Goal: Task Accomplishment & Management: Use online tool/utility

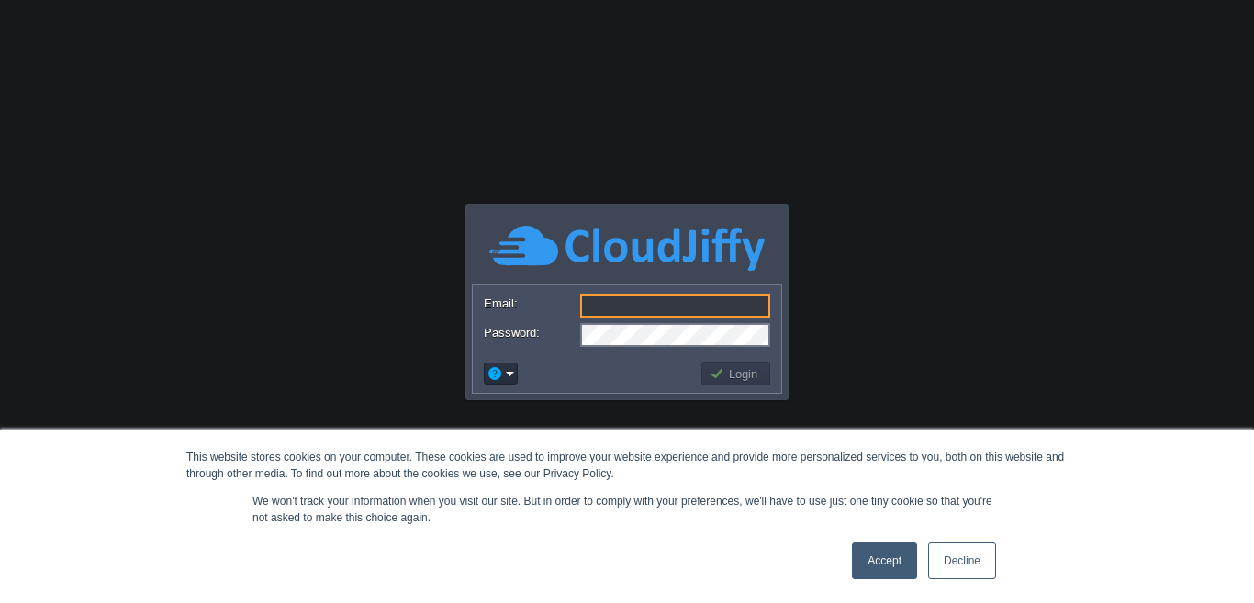
click at [857, 545] on link "Accept" at bounding box center [884, 561] width 65 height 37
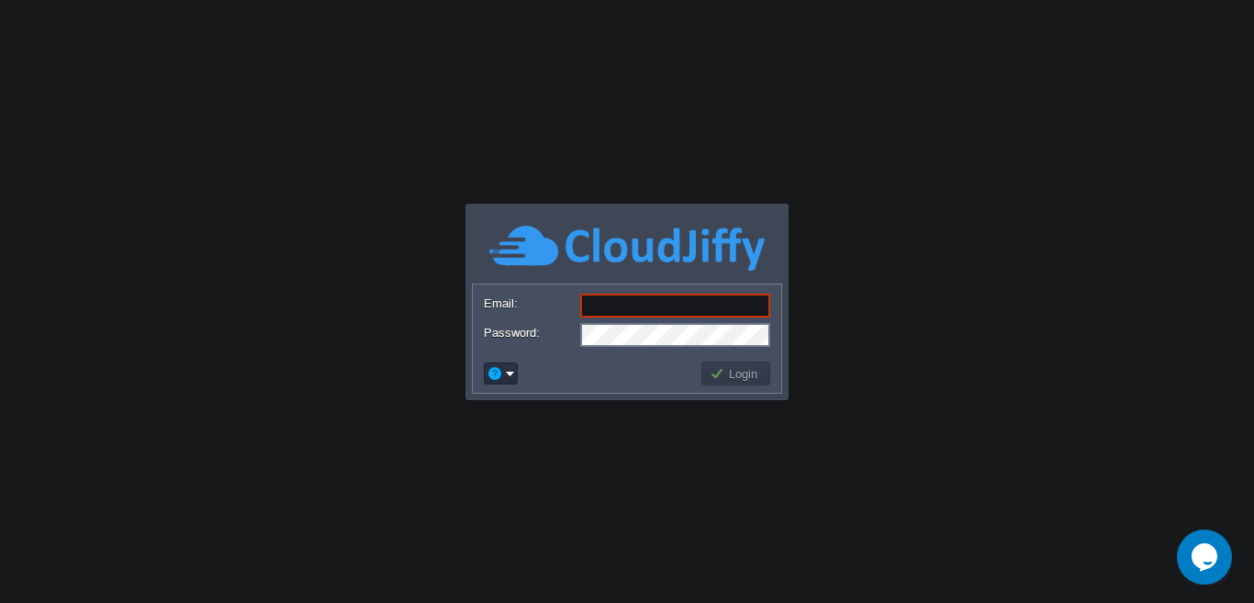
click at [634, 304] on input "Email:" at bounding box center [675, 306] width 190 height 24
type input "[EMAIL_ADDRESS][DOMAIN_NAME]"
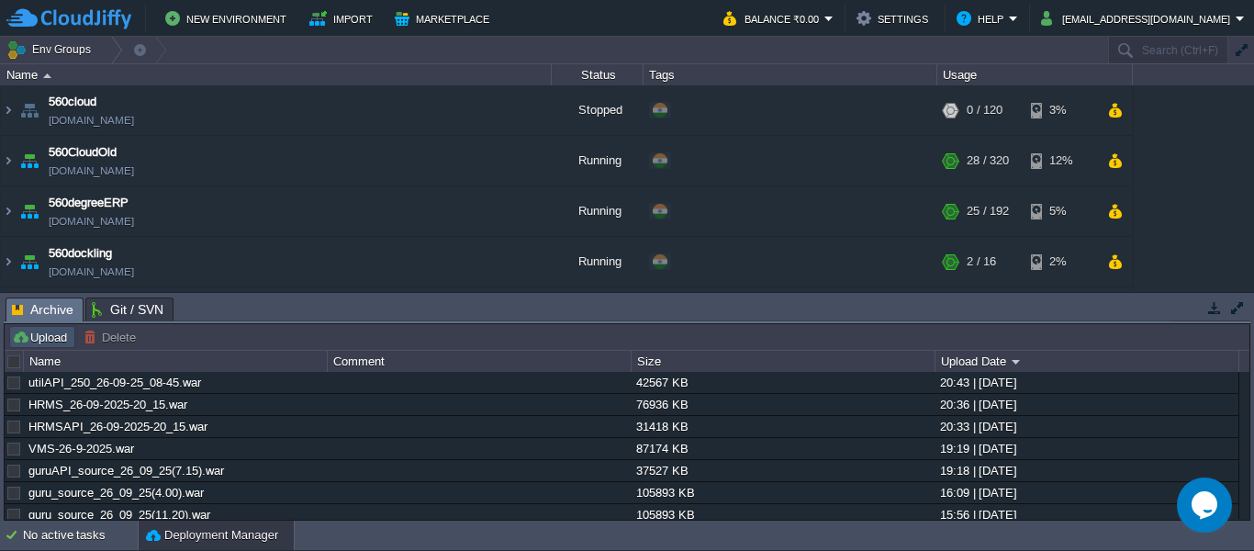
click at [64, 337] on button "Upload" at bounding box center [42, 337] width 61 height 17
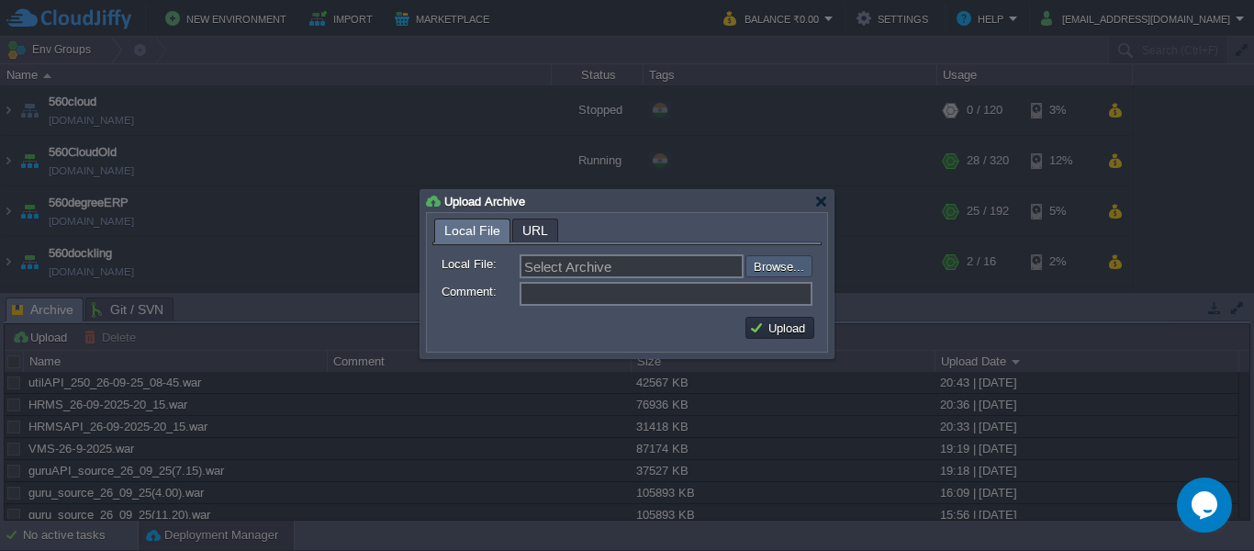
click at [791, 268] on input "file" at bounding box center [696, 266] width 232 height 22
type input "C:\fakepath\accounts_spring-94_27-09_2025_12-30-web.war"
type input "accounts_spring-94_27-09_2025_12-30-web.war"
click at [799, 334] on button "Upload" at bounding box center [780, 328] width 62 height 17
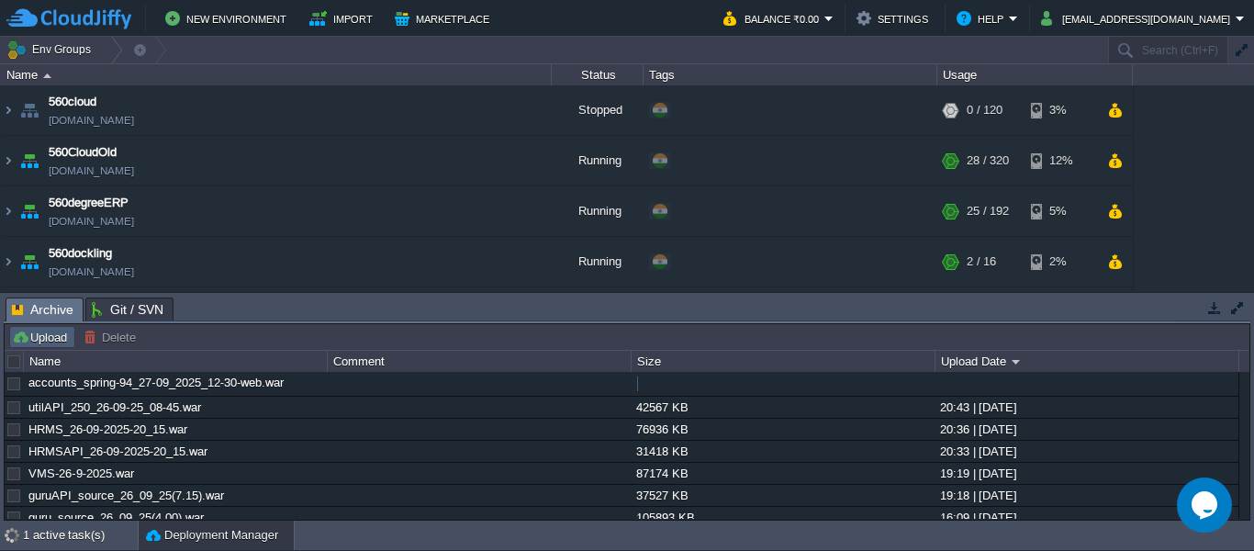
click at [54, 346] on td "Upload" at bounding box center [42, 337] width 66 height 22
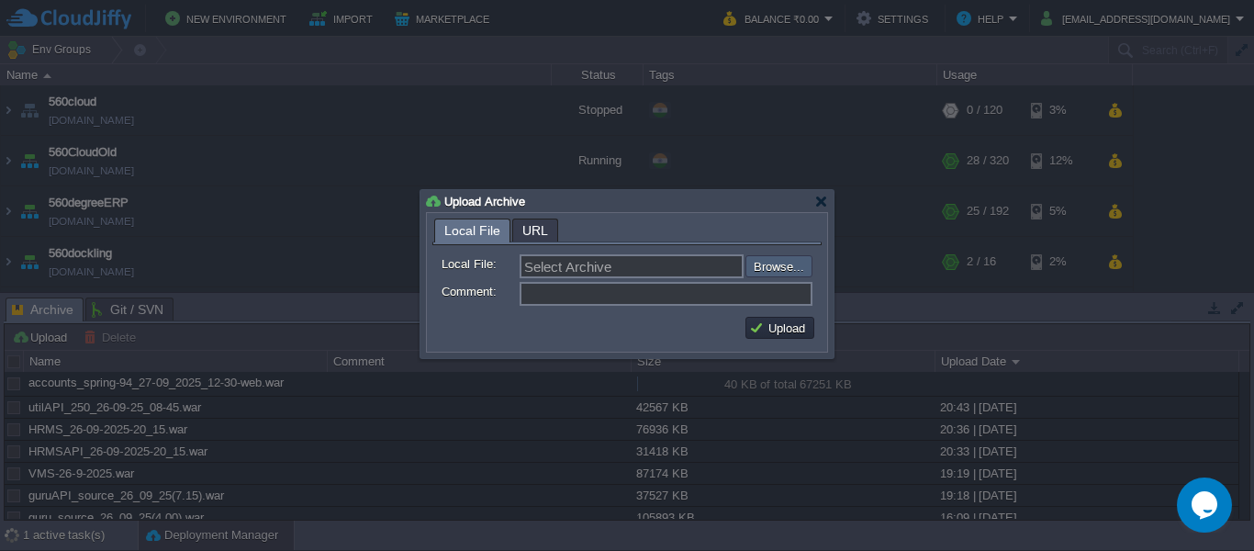
click at [787, 264] on input "file" at bounding box center [696, 266] width 232 height 22
type input "C:\fakepath\HRMS_[DATE]-Src.war"
type input "HRMS_[DATE]-Src.war"
click at [801, 327] on button "Upload" at bounding box center [780, 328] width 62 height 17
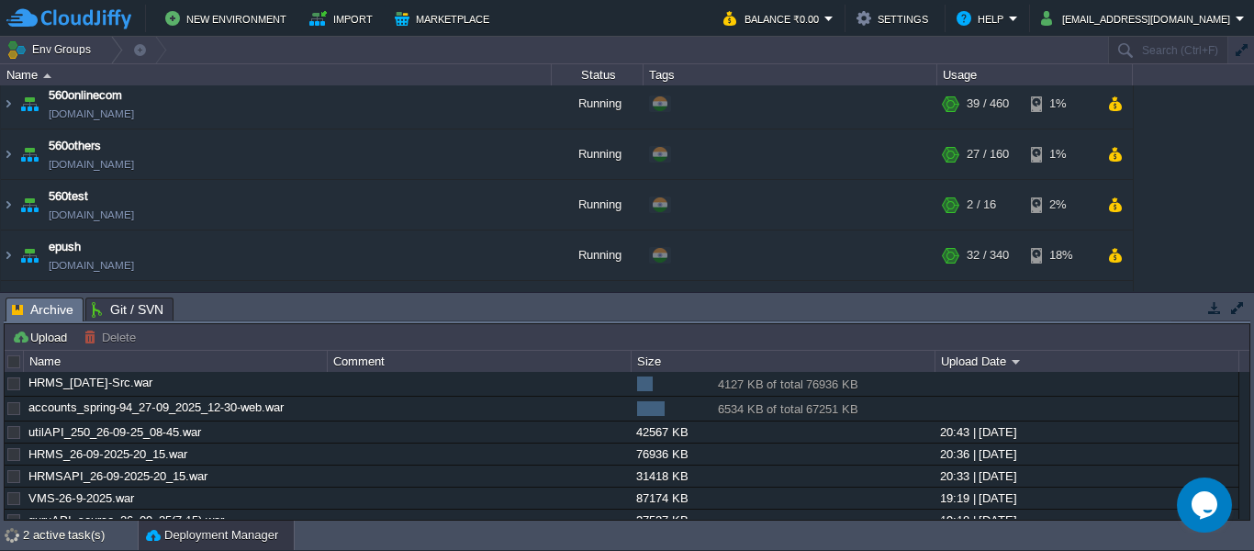
scroll to position [540, 0]
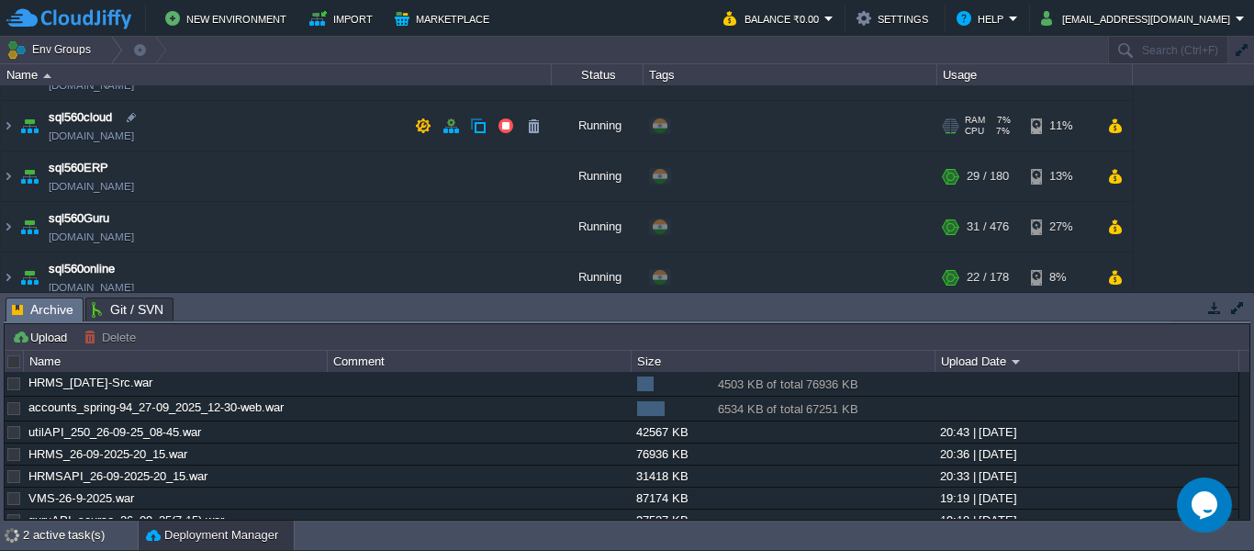
click at [257, 140] on td "sql560cloud [DOMAIN_NAME]" at bounding box center [276, 126] width 551 height 51
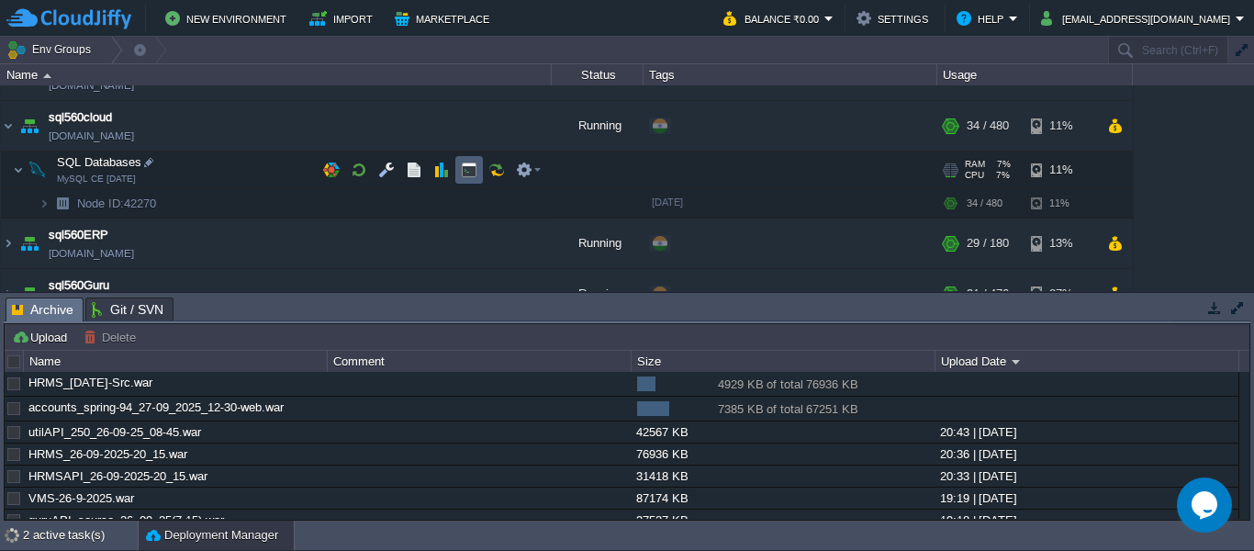
click at [458, 172] on td at bounding box center [469, 170] width 28 height 28
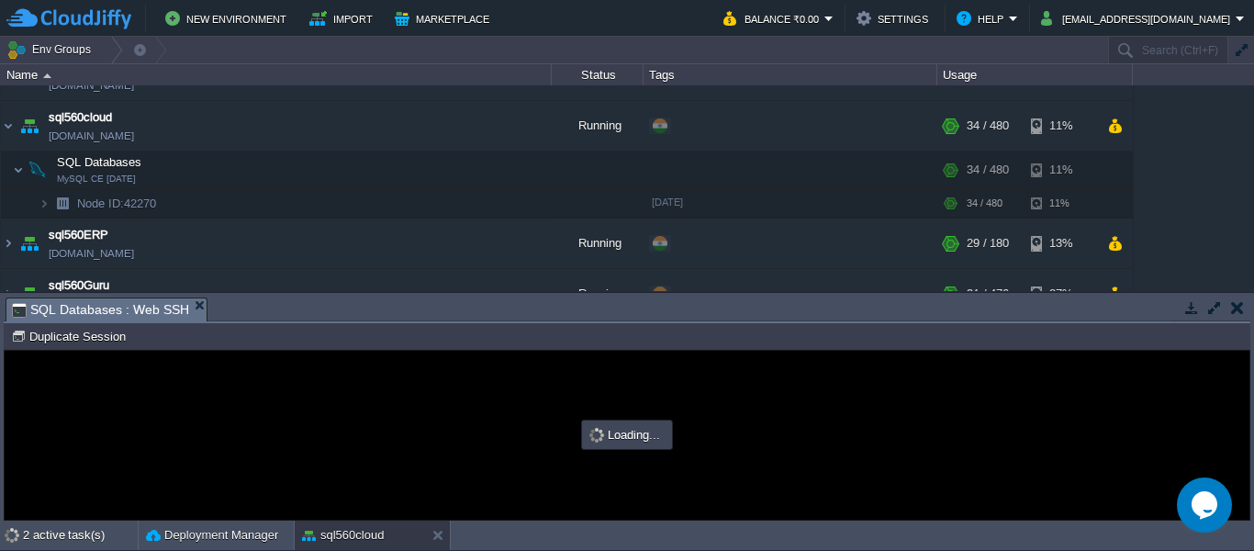
scroll to position [0, 0]
type input "#000000"
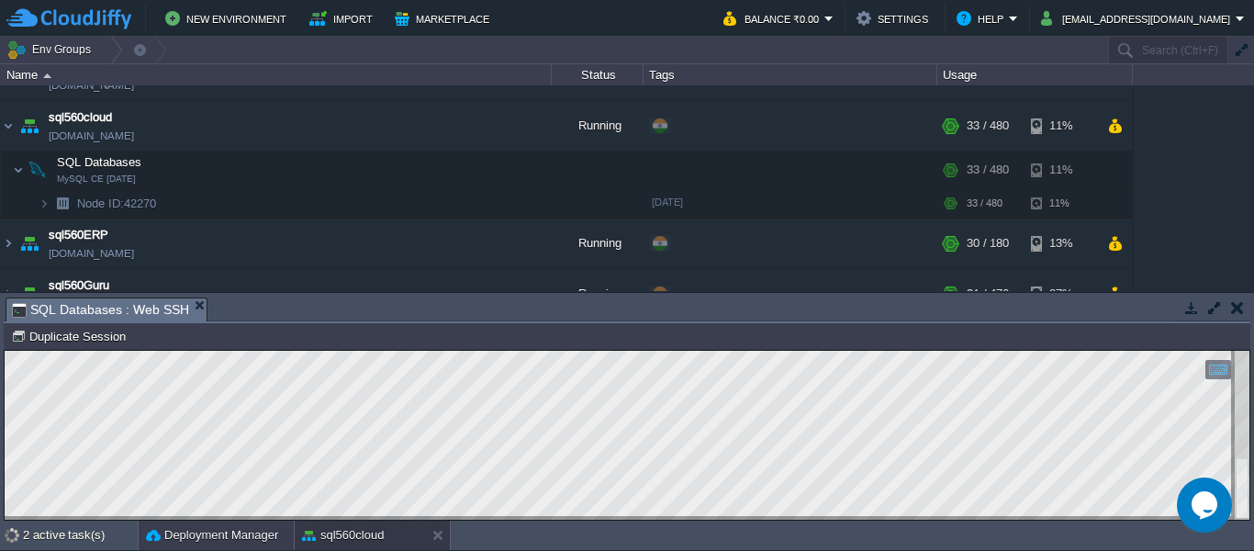
click at [157, 534] on button "Deployment Manager" at bounding box center [212, 535] width 132 height 18
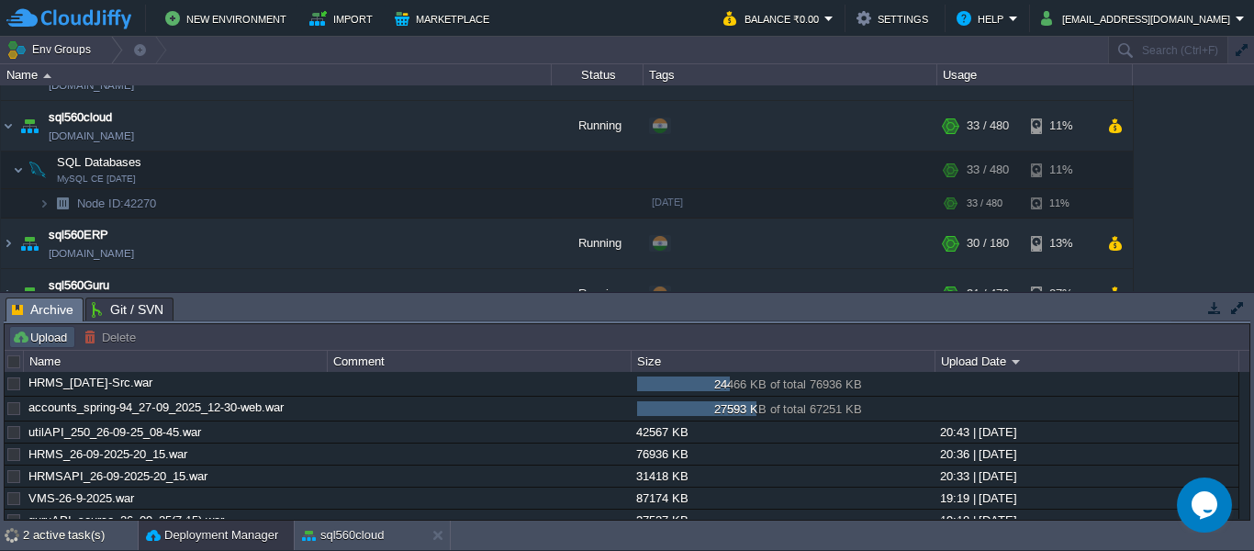
click at [54, 332] on button "Upload" at bounding box center [42, 337] width 61 height 17
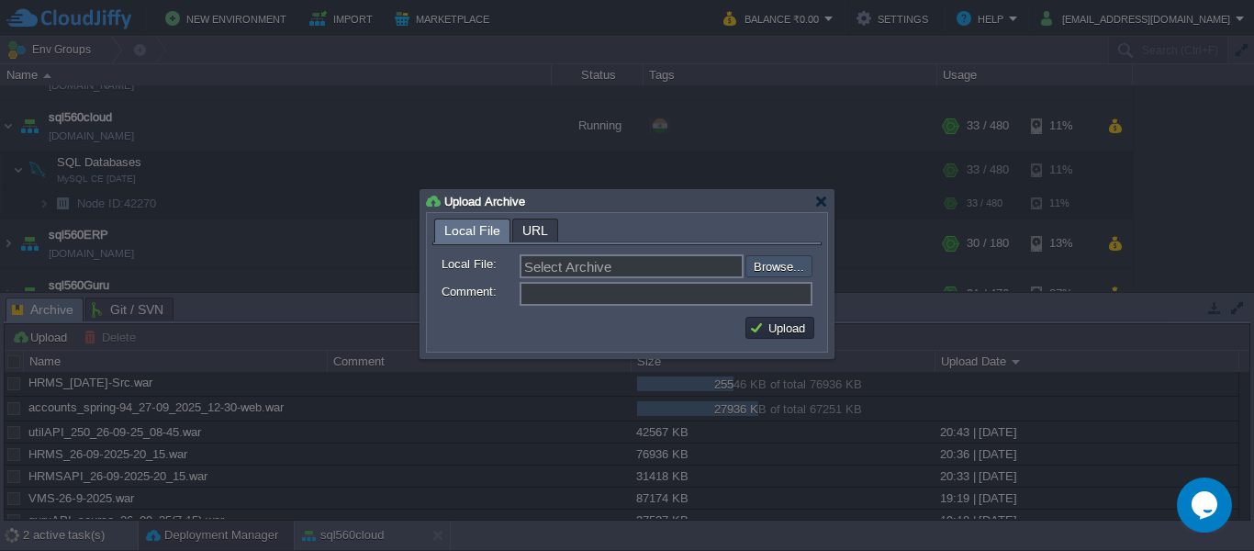
click at [765, 275] on input "file" at bounding box center [696, 266] width 232 height 22
type input "C:\fakepath\accountsRestAPI_38_27-09-2025_12-15.war"
type input "accountsRestAPI_38_27-09-2025_12-15.war"
click at [820, 331] on div "Upload" at bounding box center [626, 327] width 389 height 37
click at [799, 332] on button "Upload" at bounding box center [780, 328] width 62 height 17
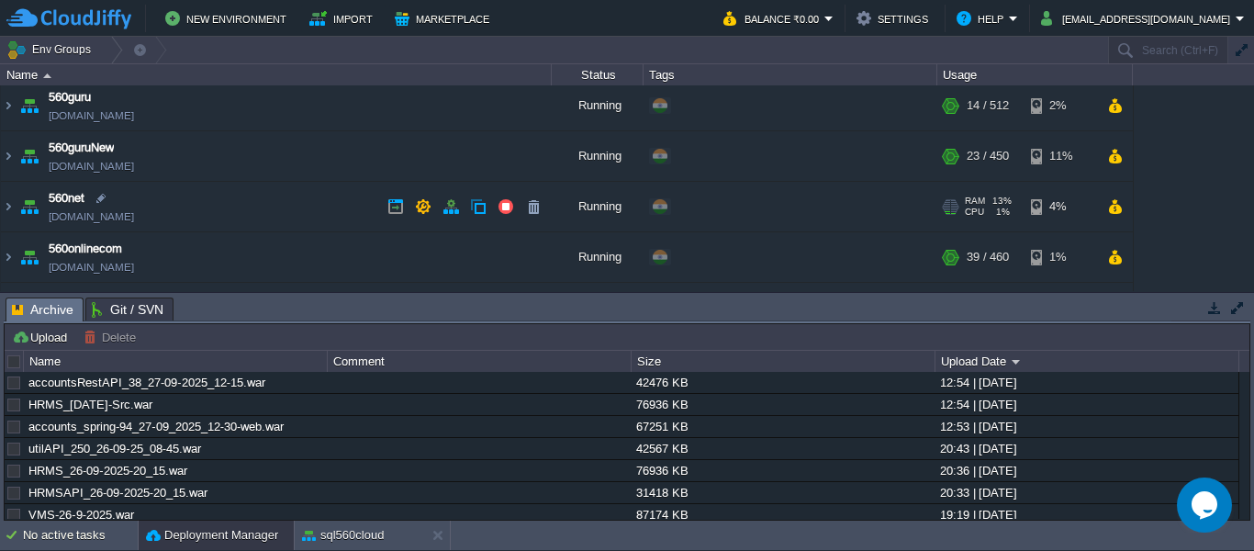
scroll to position [161, 0]
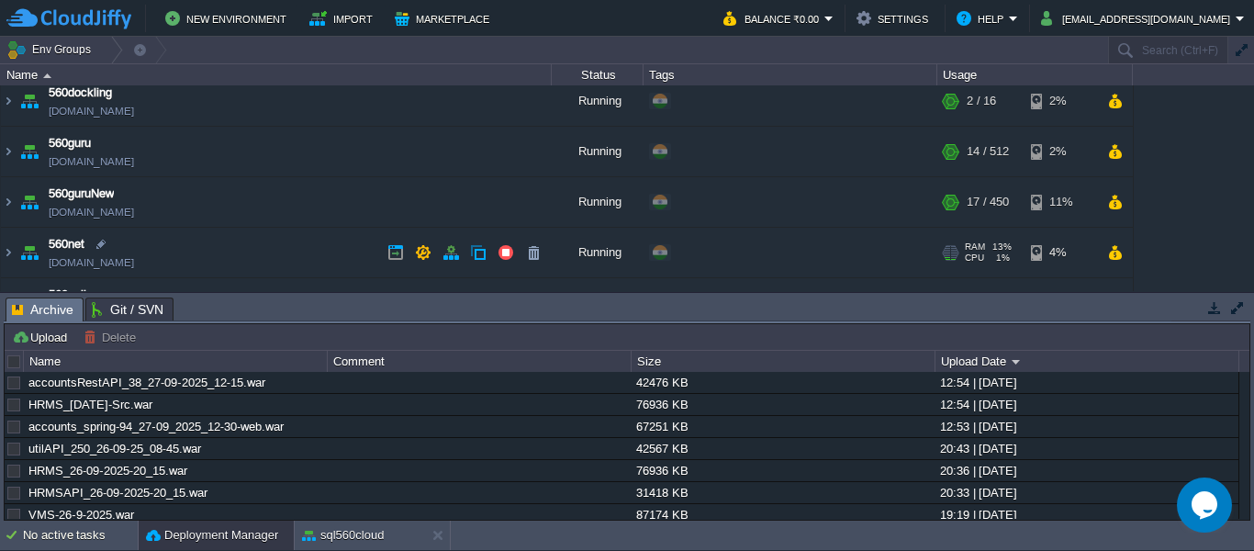
click at [233, 259] on td "560net [DOMAIN_NAME]" at bounding box center [276, 253] width 551 height 51
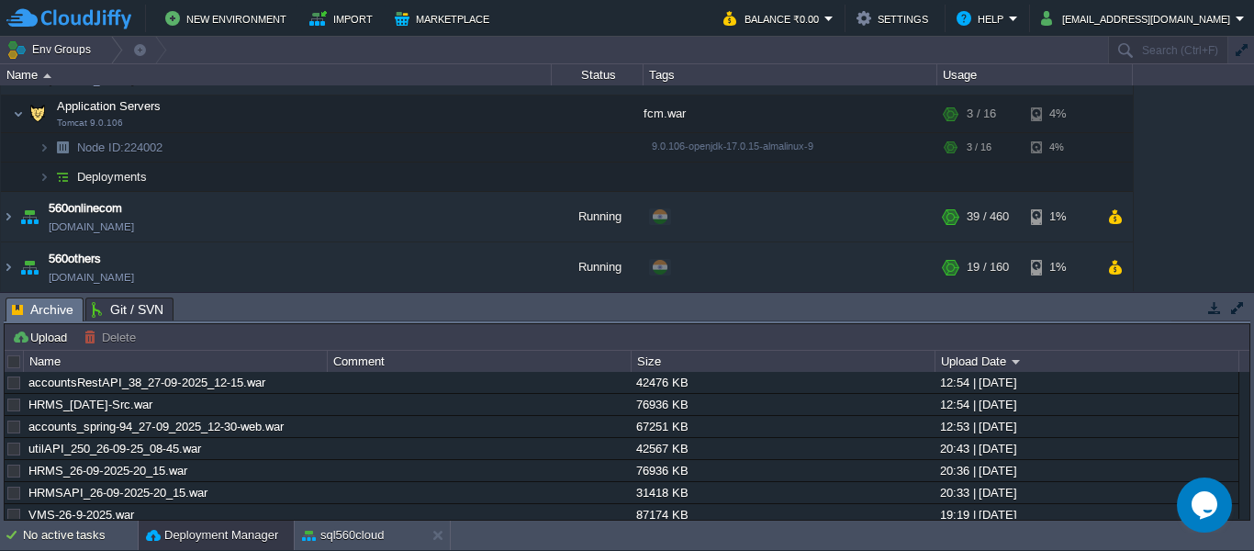
scroll to position [379, 0]
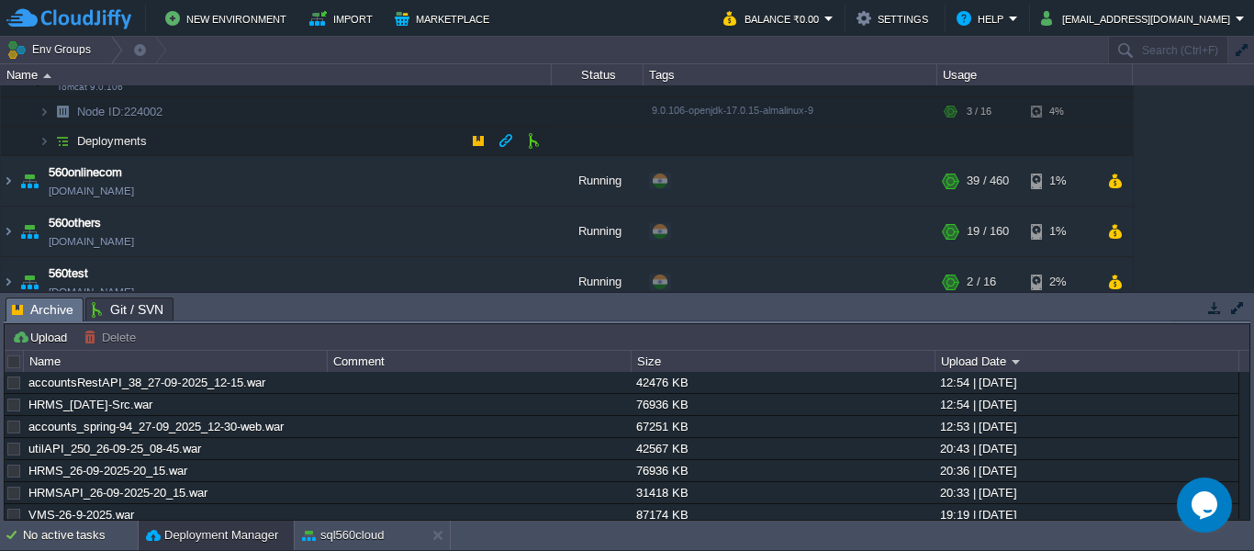
click at [237, 155] on td "Deployments" at bounding box center [276, 141] width 551 height 29
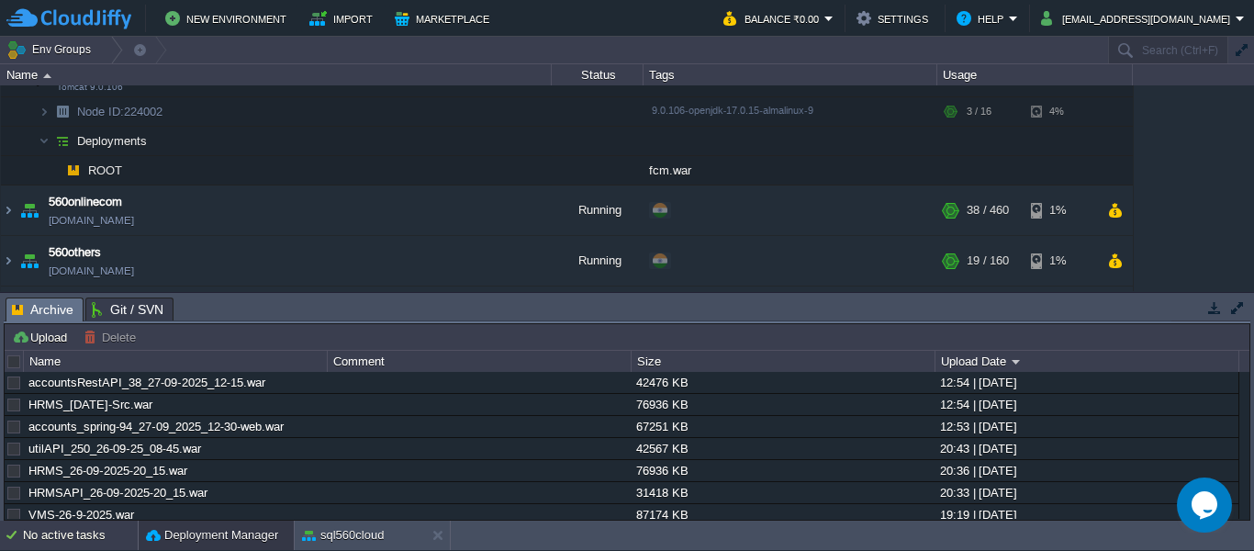
click at [95, 534] on div "No active tasks" at bounding box center [80, 535] width 115 height 29
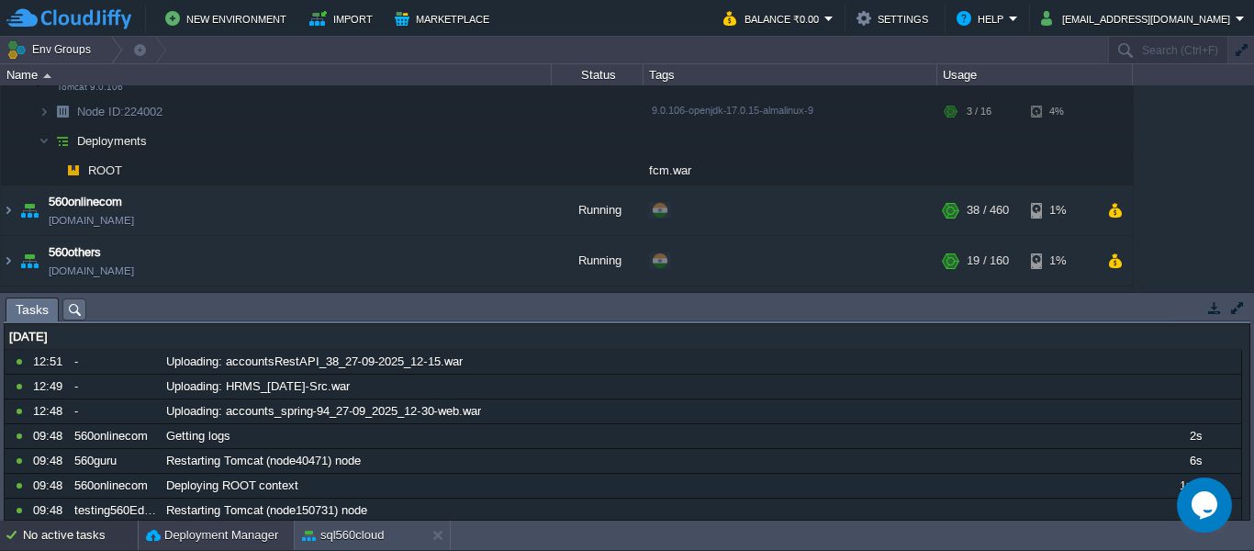
click at [181, 537] on button "Deployment Manager" at bounding box center [212, 535] width 132 height 18
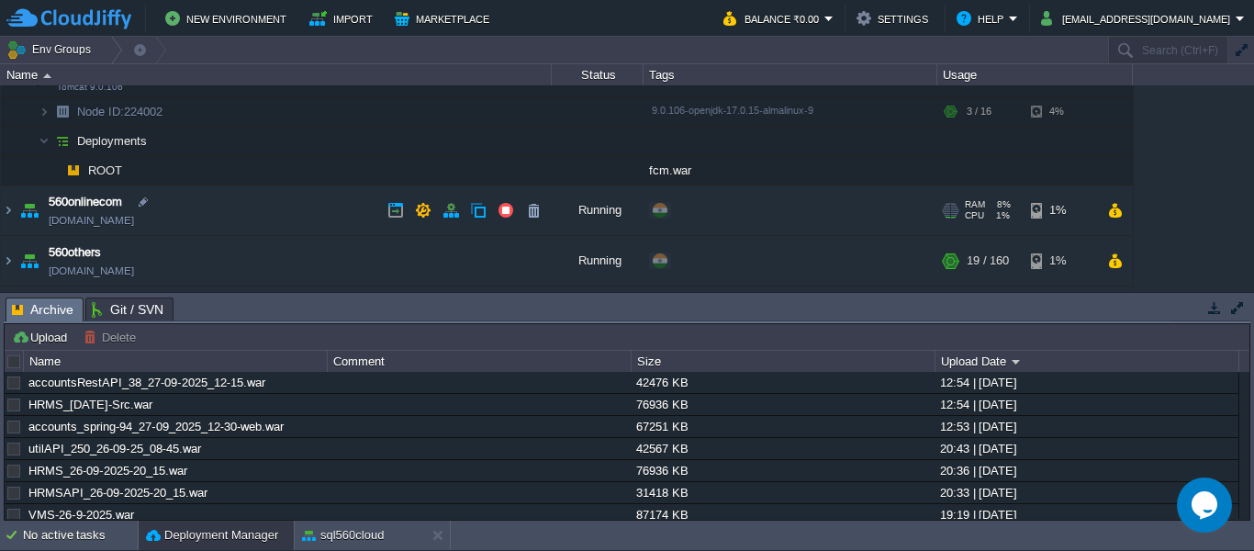
click at [257, 220] on td "560onlinecom [DOMAIN_NAME]" at bounding box center [276, 210] width 551 height 51
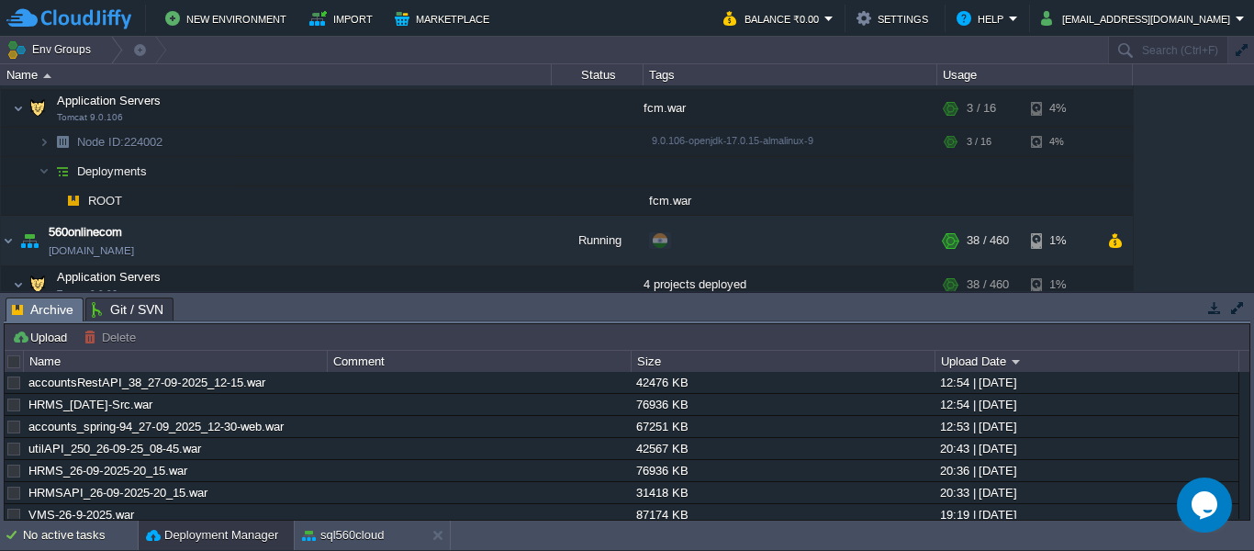
scroll to position [484, 0]
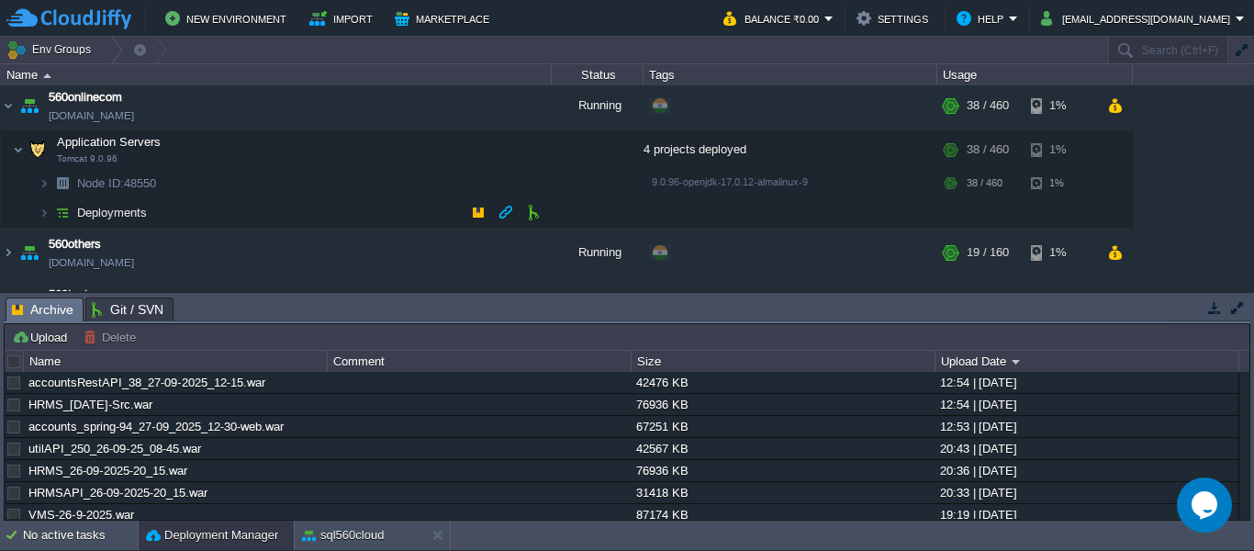
click at [258, 214] on td "Deployments" at bounding box center [276, 212] width 551 height 29
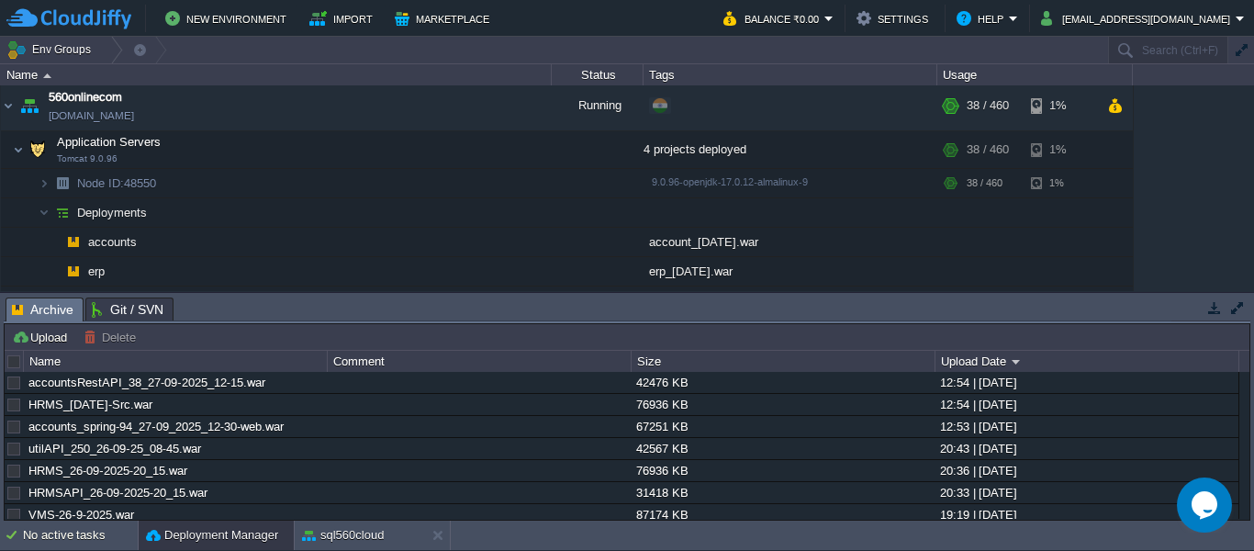
scroll to position [636, 0]
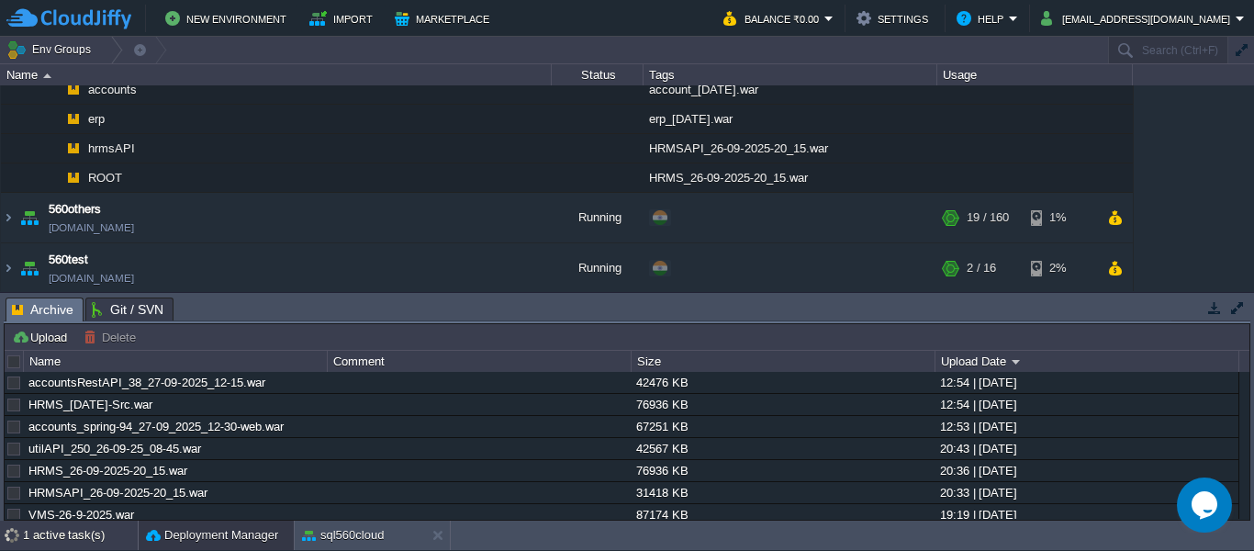
click at [62, 531] on div "1 active task(s)" at bounding box center [80, 535] width 115 height 29
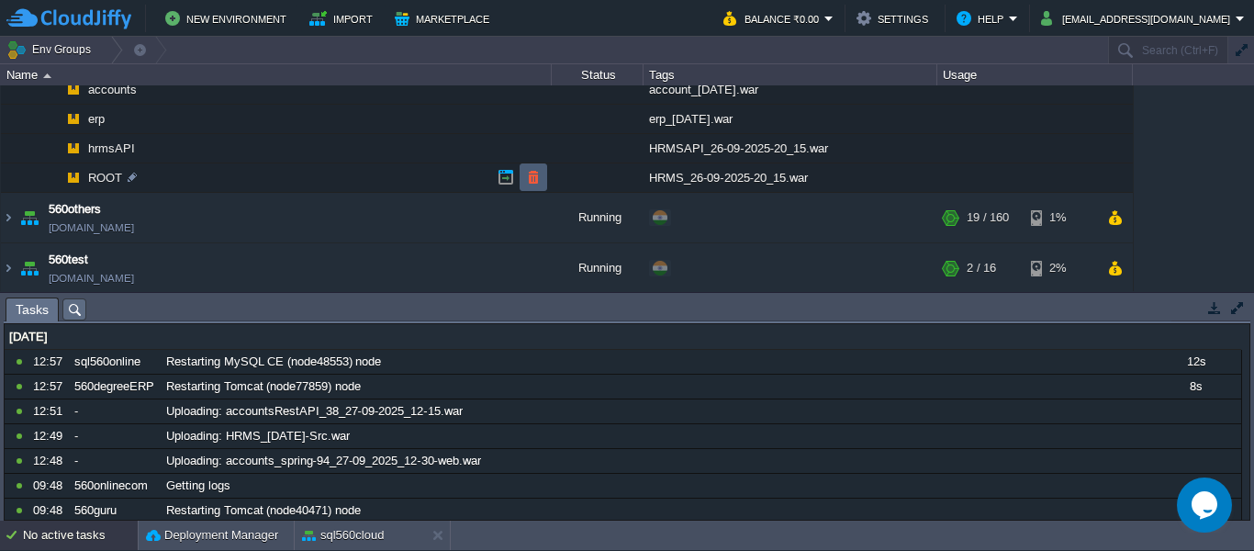
click at [534, 175] on button "button" at bounding box center [533, 177] width 17 height 17
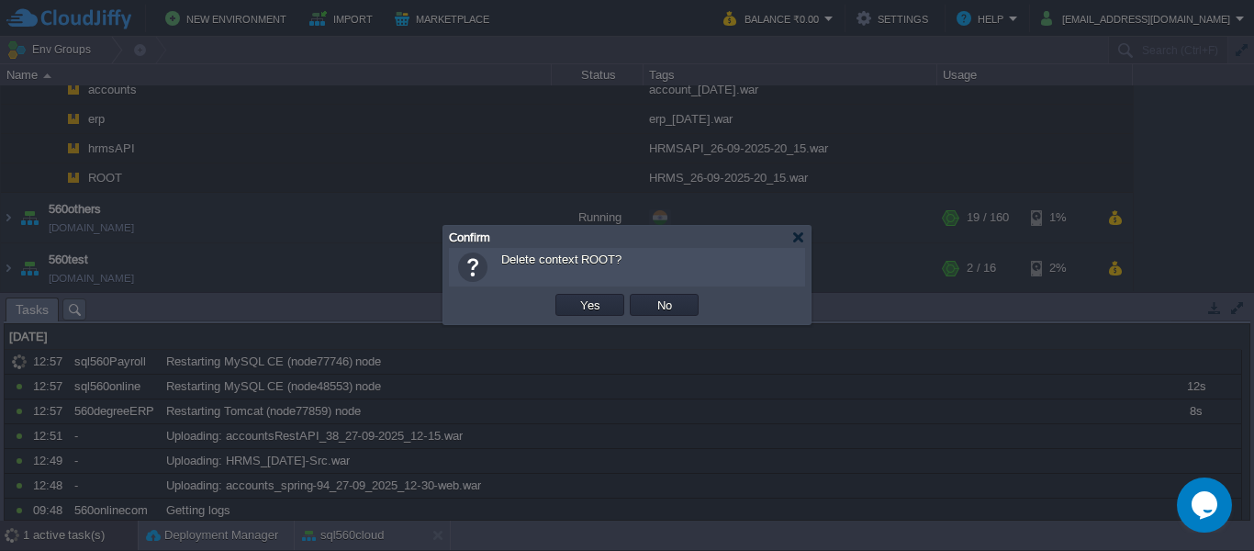
click at [575, 297] on button "Yes" at bounding box center [590, 305] width 31 height 17
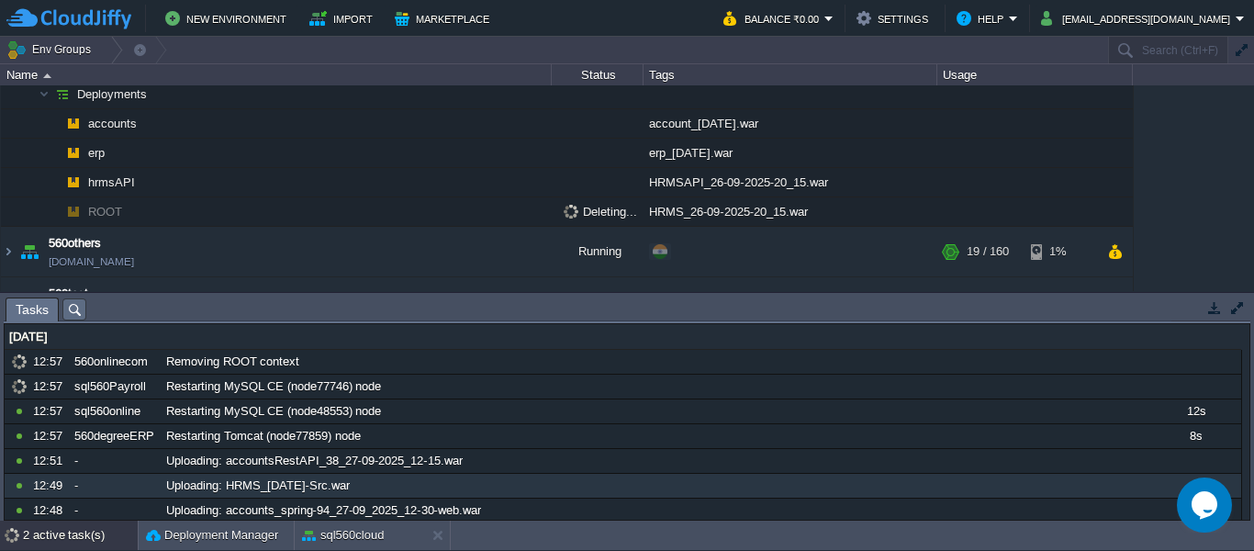
scroll to position [534, 0]
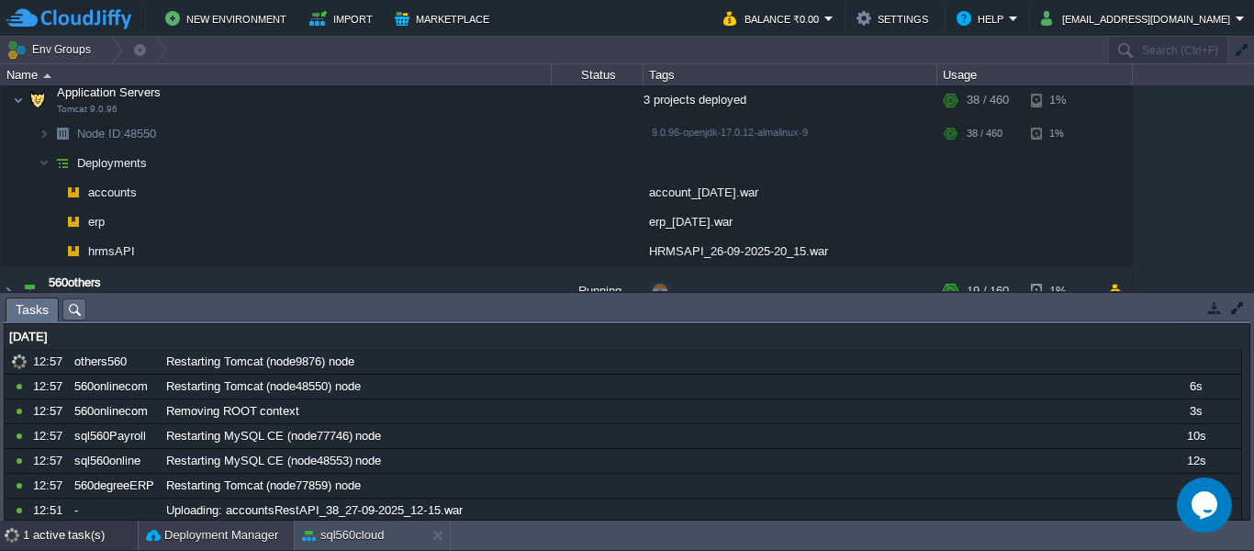
click at [202, 539] on button "Deployment Manager" at bounding box center [212, 535] width 132 height 18
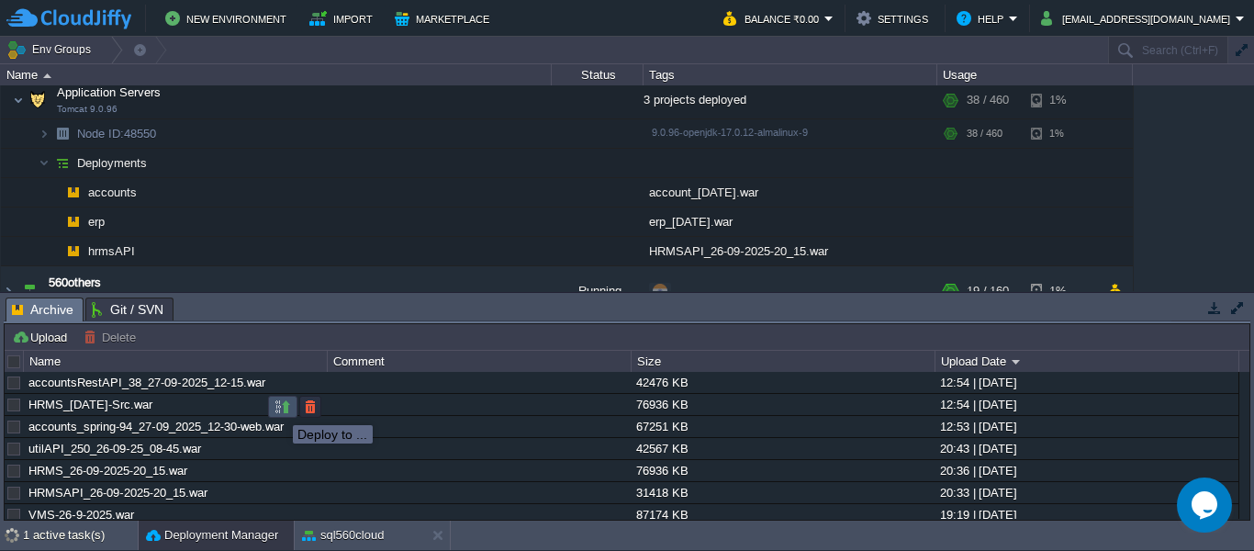
click at [279, 409] on button "button" at bounding box center [283, 407] width 17 height 17
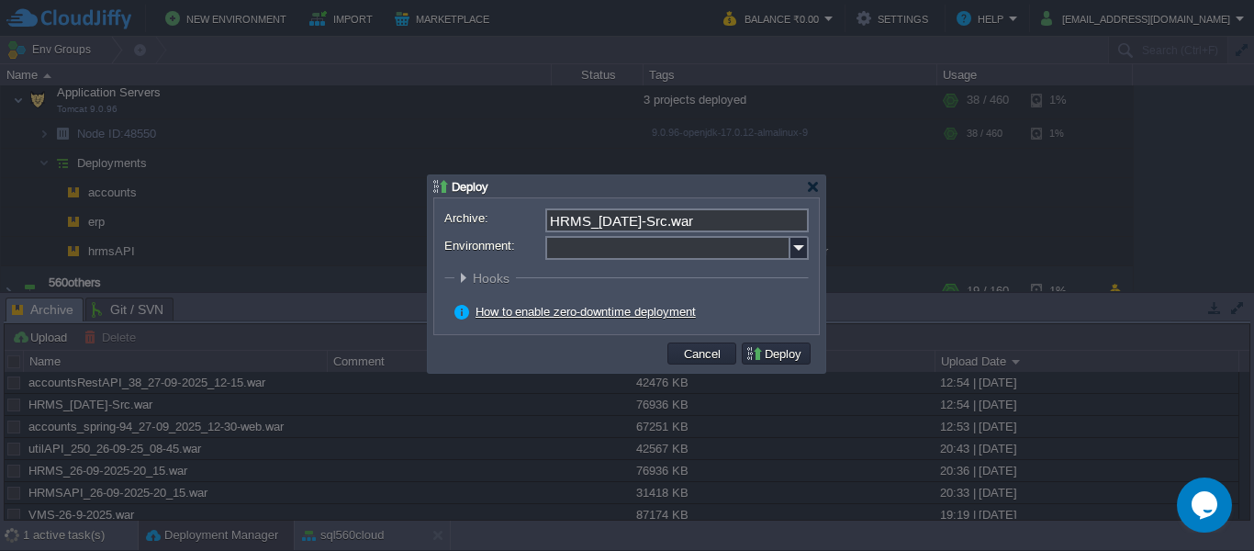
click at [683, 247] on input "Environment:" at bounding box center [667, 248] width 245 height 24
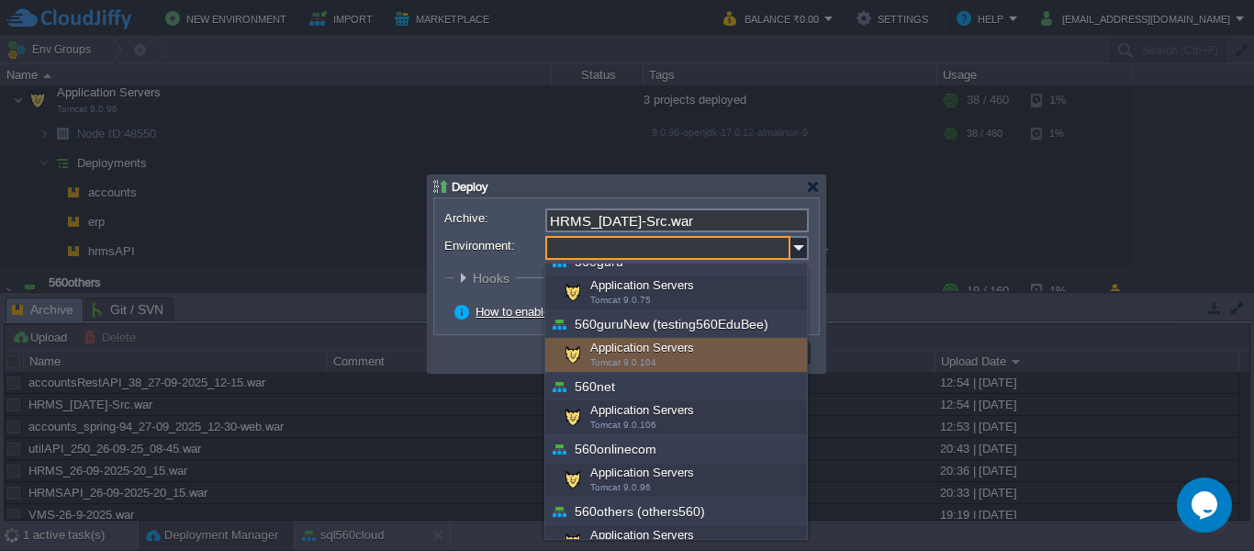
scroll to position [220, 0]
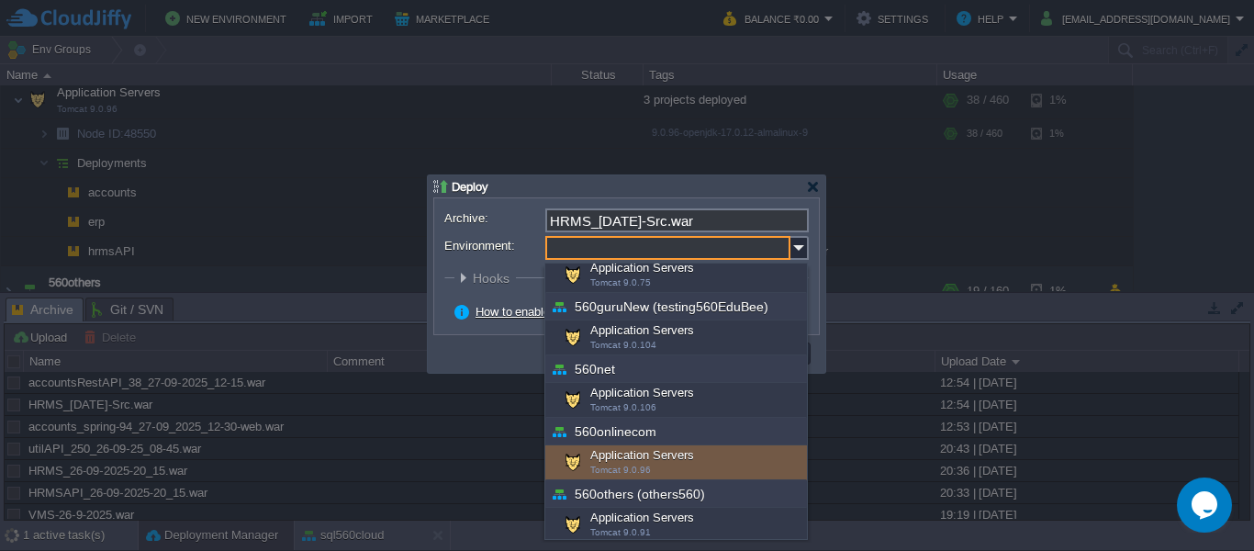
click at [648, 452] on div "Application Servers Tomcat 9.0.96" at bounding box center [676, 462] width 262 height 35
type input "Application Servers (560onlinecom)"
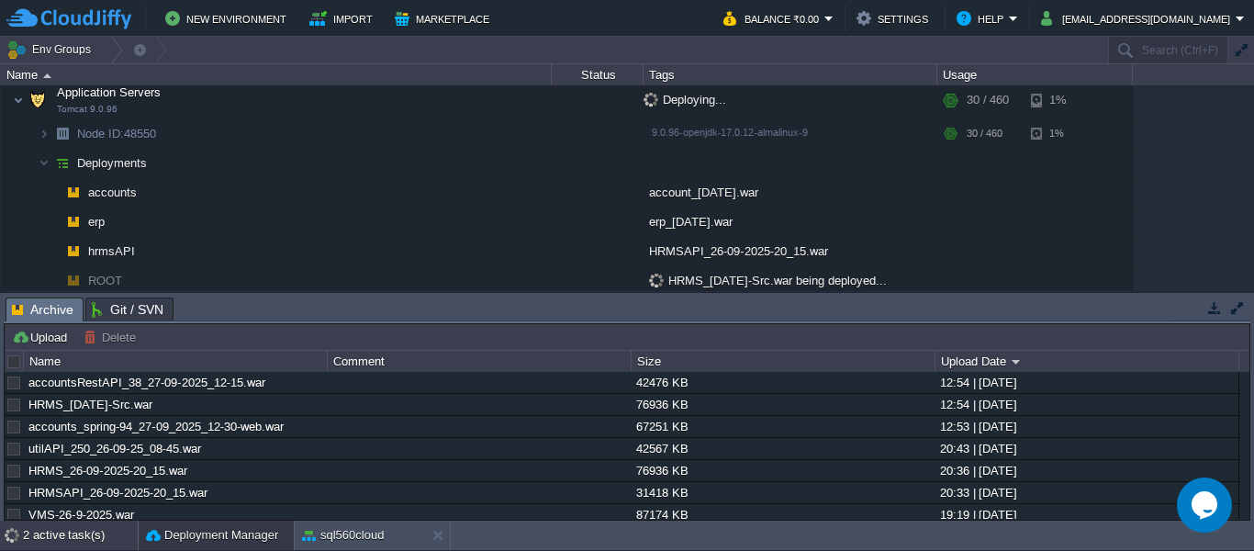
click at [41, 525] on div "2 active task(s)" at bounding box center [80, 535] width 115 height 29
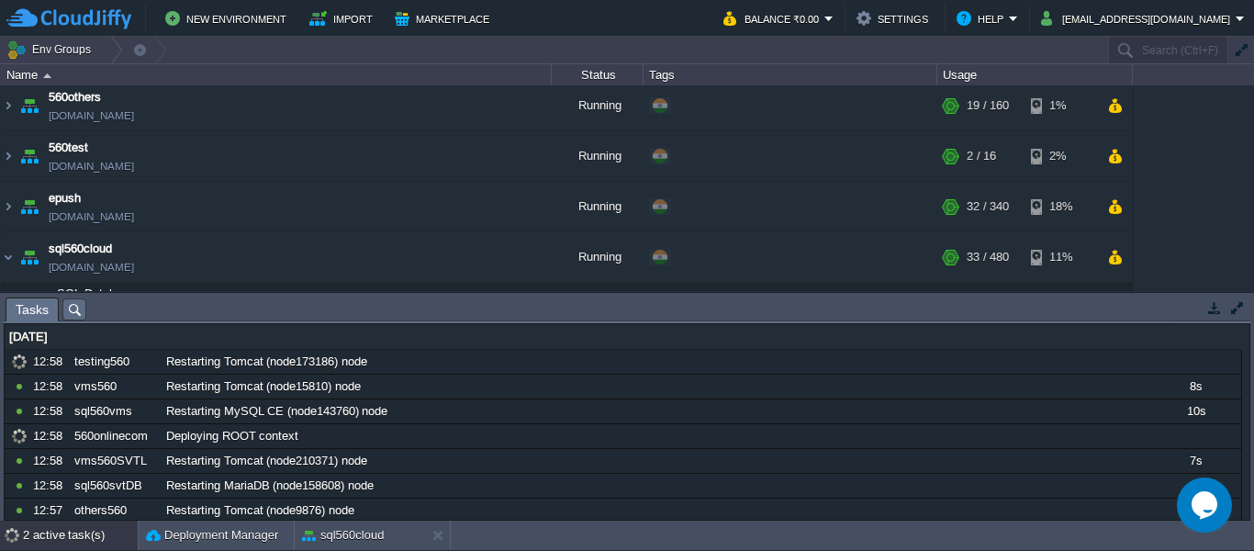
scroll to position [0, 0]
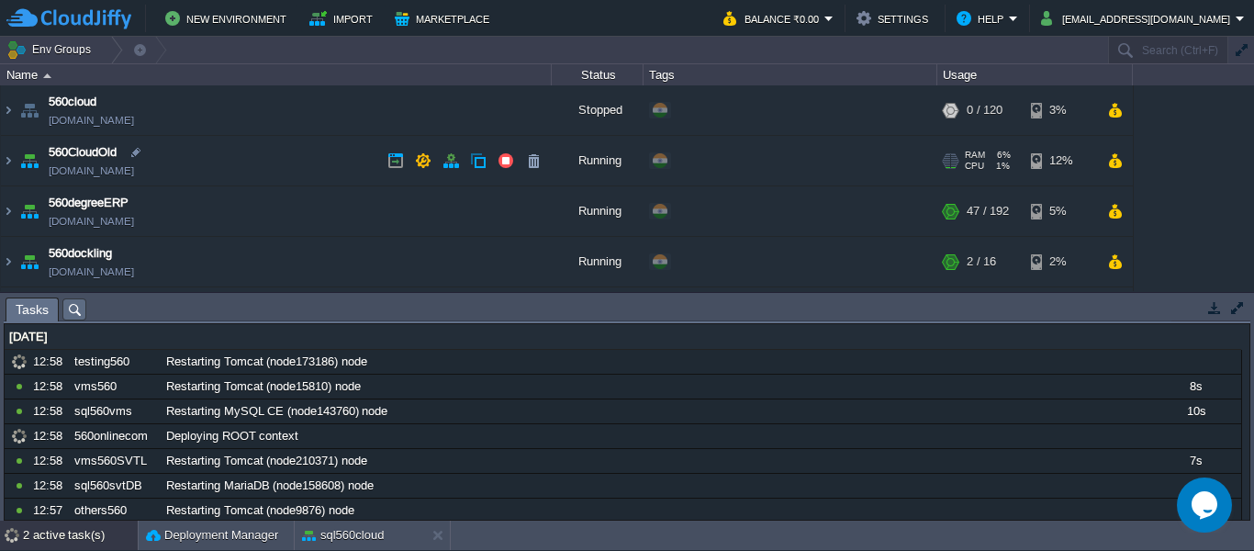
click at [277, 158] on td "560CloudOld [DOMAIN_NAME]" at bounding box center [276, 161] width 551 height 51
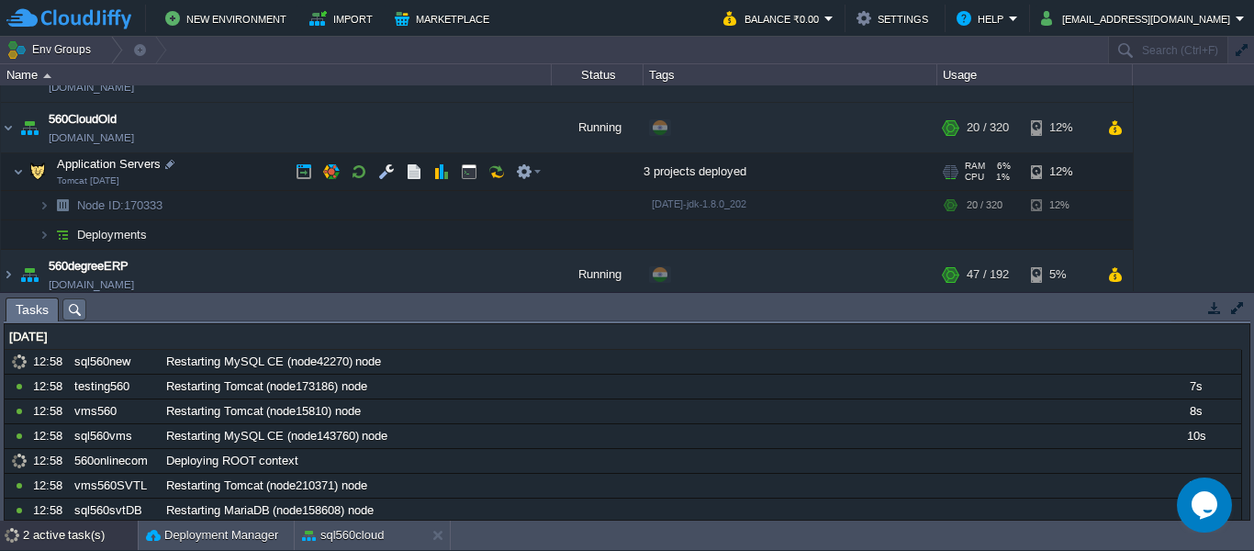
scroll to position [62, 0]
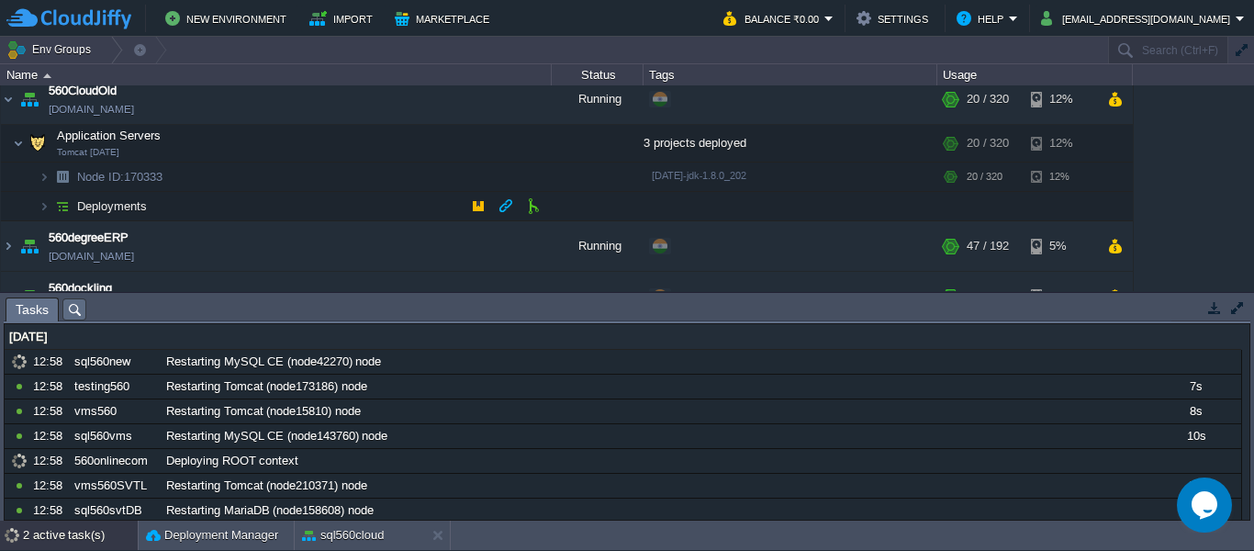
click at [259, 207] on td "Deployments" at bounding box center [276, 206] width 551 height 29
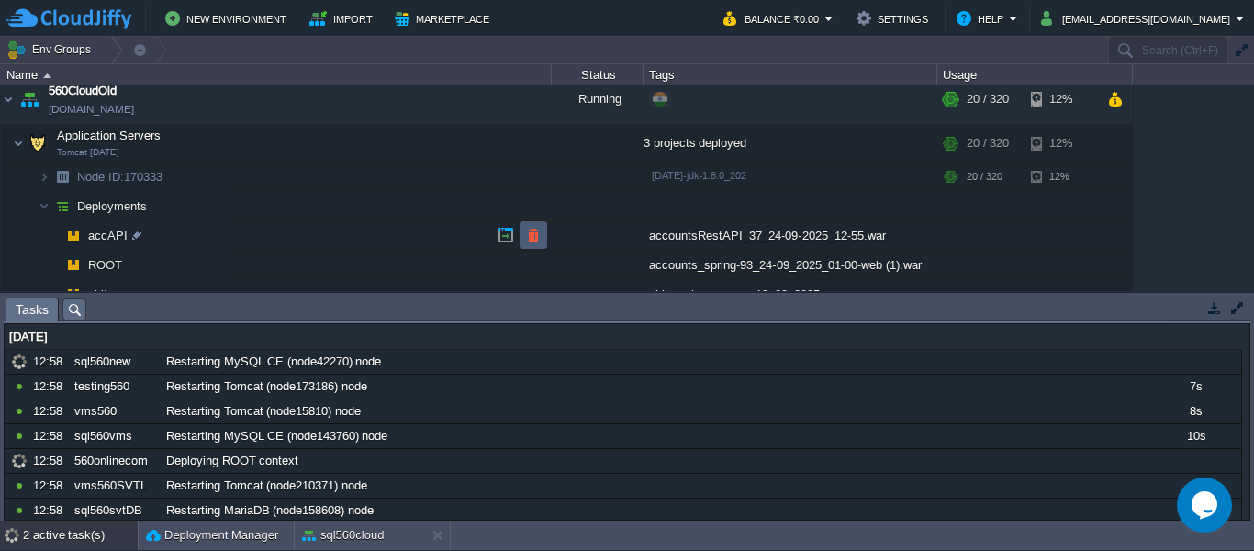
click at [528, 239] on button "button" at bounding box center [533, 235] width 17 height 17
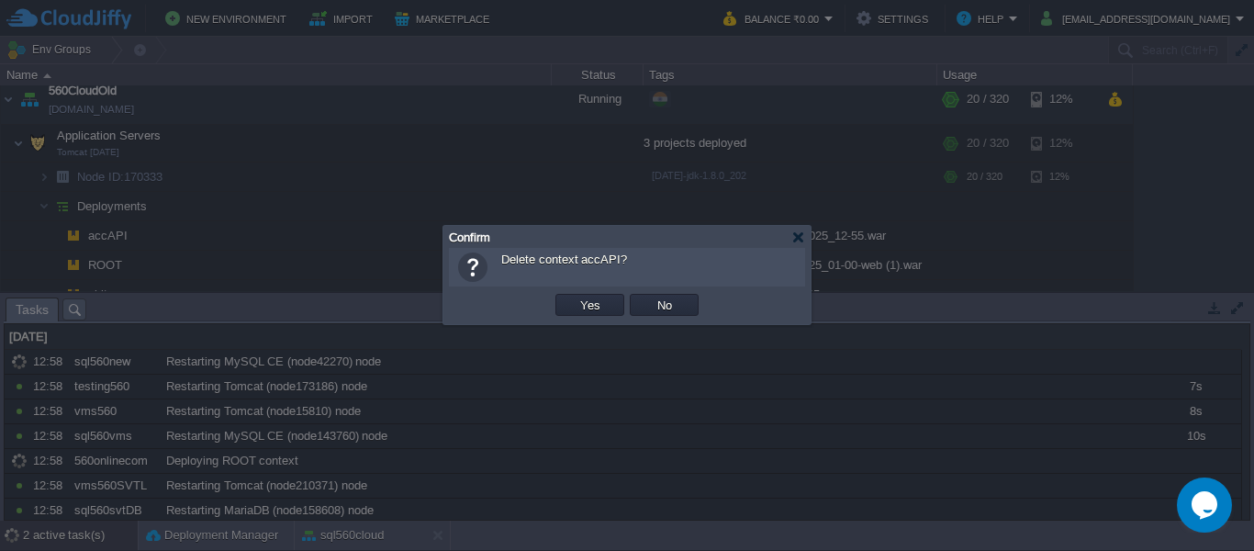
click at [575, 297] on button "Yes" at bounding box center [590, 305] width 31 height 17
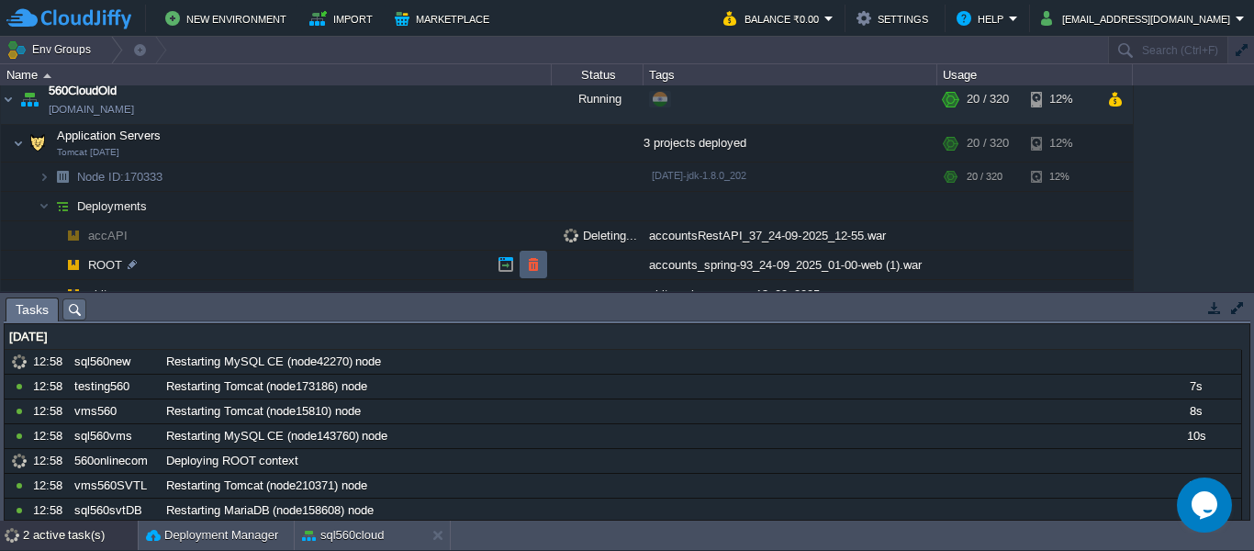
click at [528, 253] on td at bounding box center [534, 265] width 28 height 28
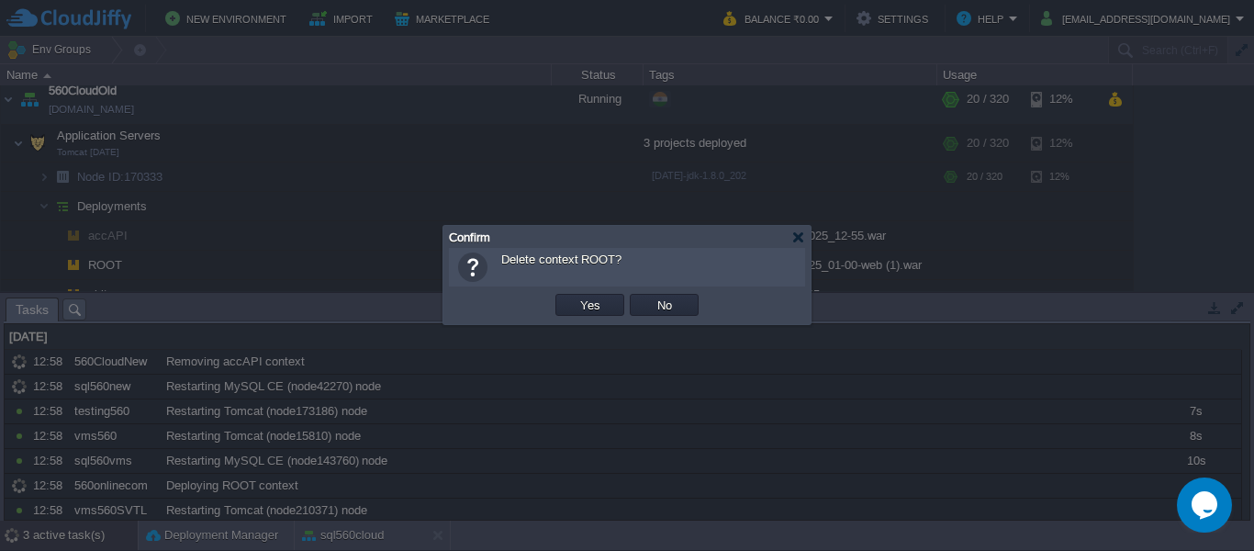
click at [575, 297] on button "Yes" at bounding box center [590, 305] width 31 height 17
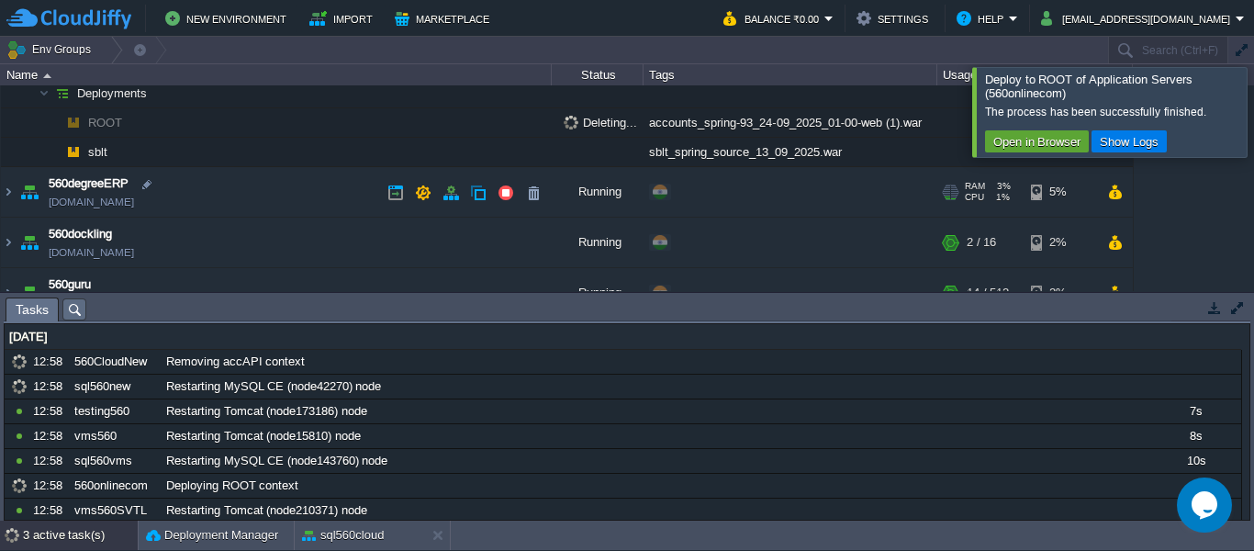
scroll to position [105, 0]
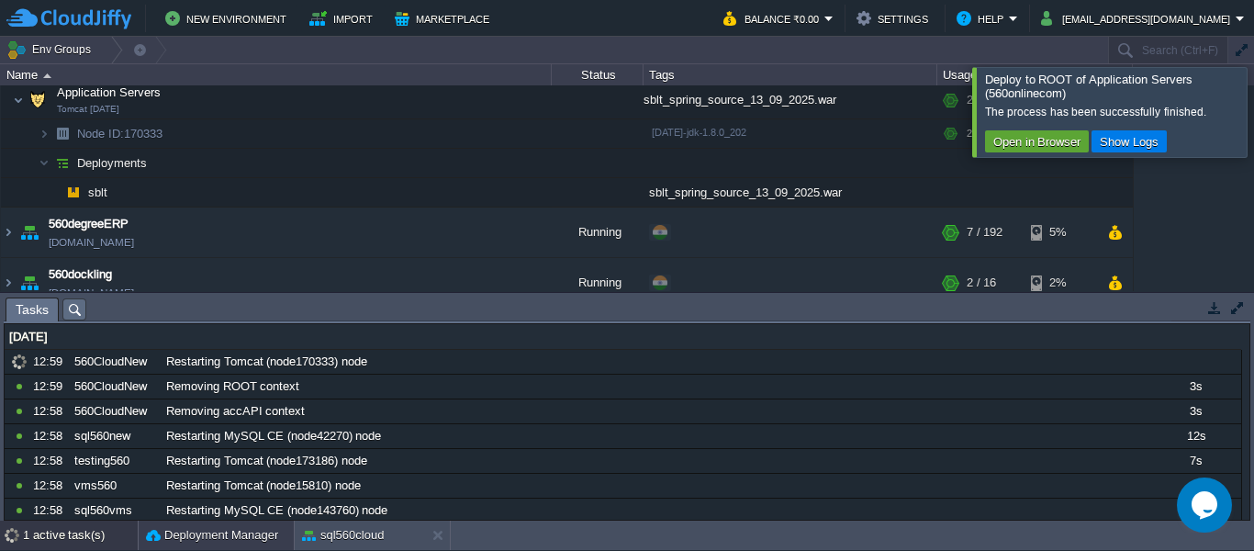
click at [210, 523] on div "Deployment Manager" at bounding box center [216, 535] width 155 height 29
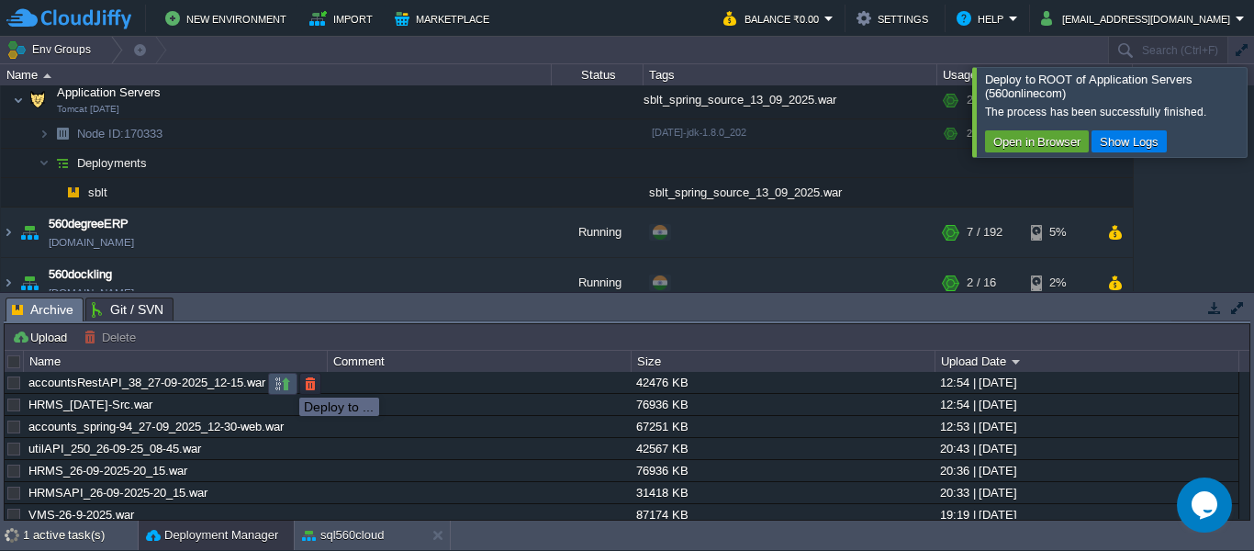
click at [286, 381] on button "button" at bounding box center [283, 384] width 17 height 17
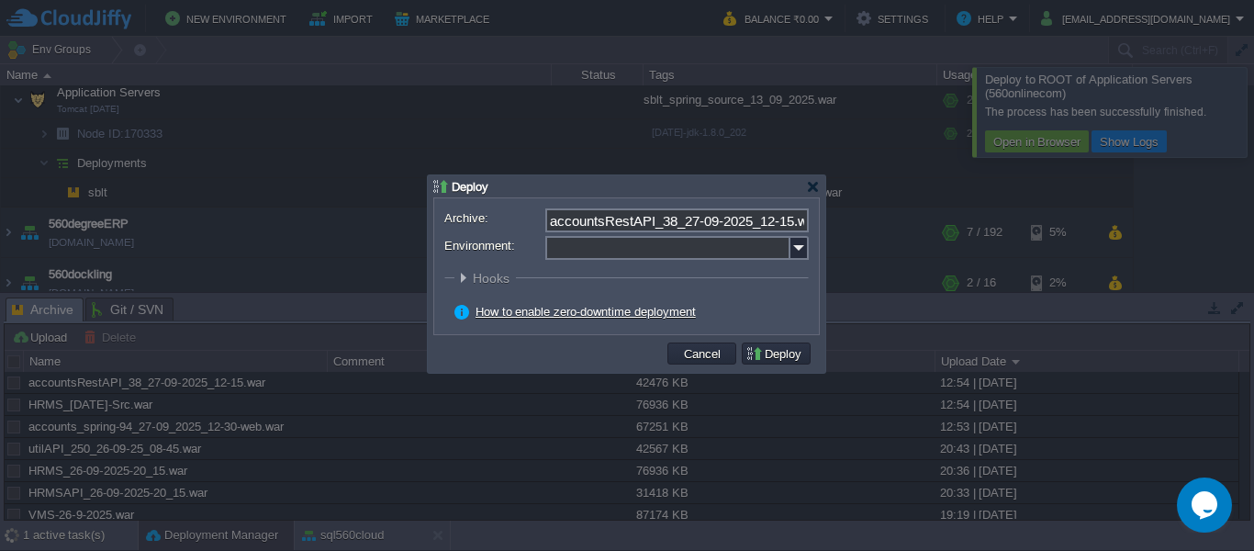
click at [634, 242] on input "Environment:" at bounding box center [667, 248] width 245 height 24
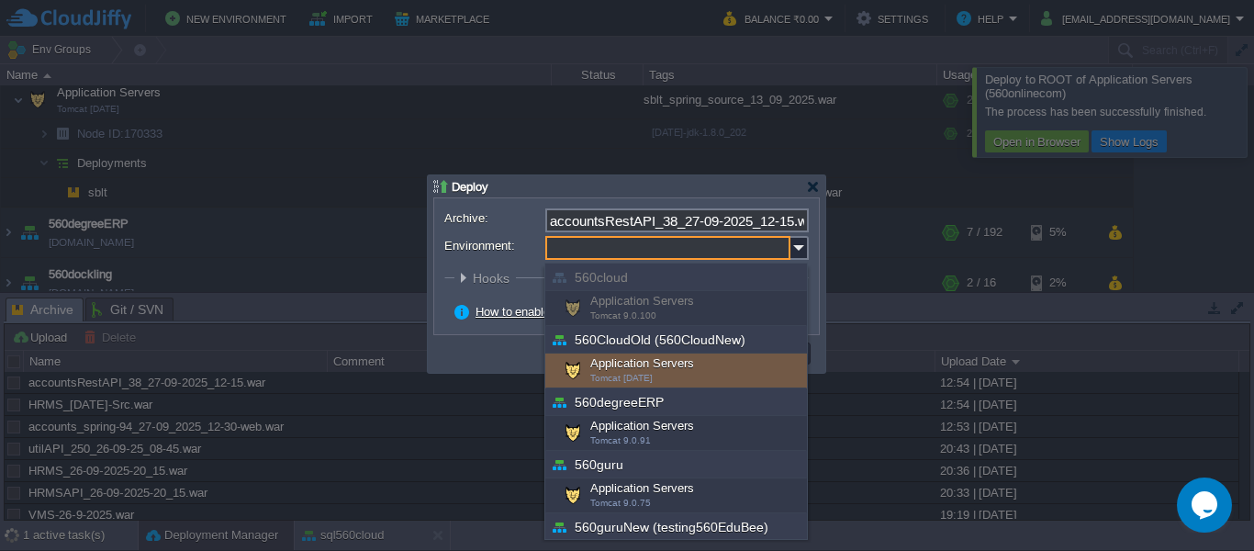
click at [606, 360] on div "Application Servers Tomcat [DATE]" at bounding box center [676, 371] width 262 height 35
type input "Application Servers (560CloudOld (560CloudNew))"
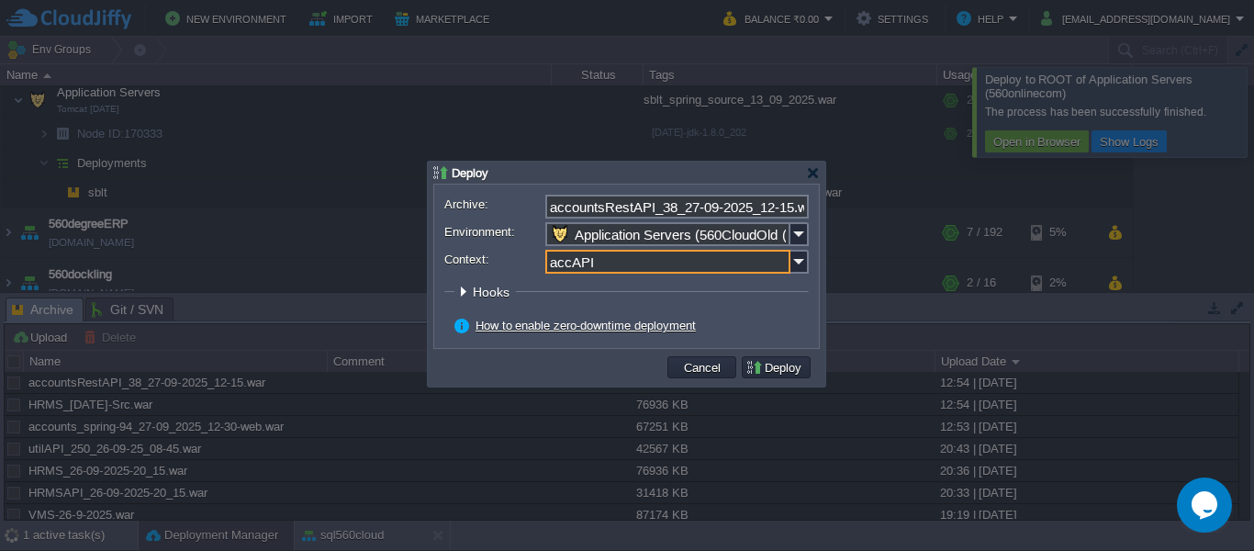
type input "accAPI"
click button "Pre" at bounding box center [0, 0] width 0 height 0
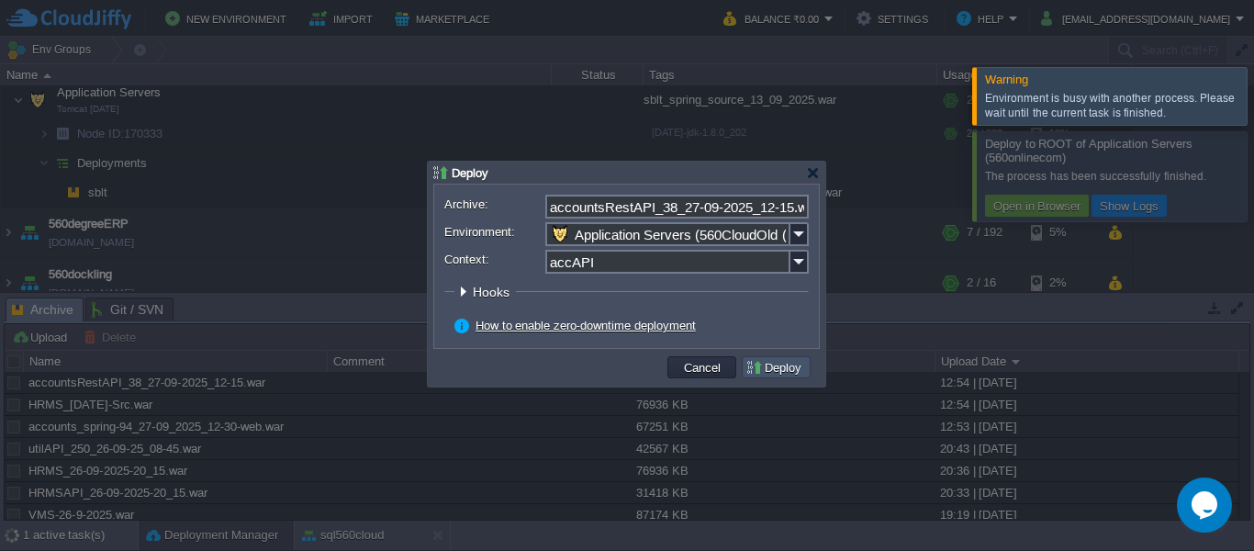
click at [770, 365] on button "Deploy" at bounding box center [777, 367] width 62 height 17
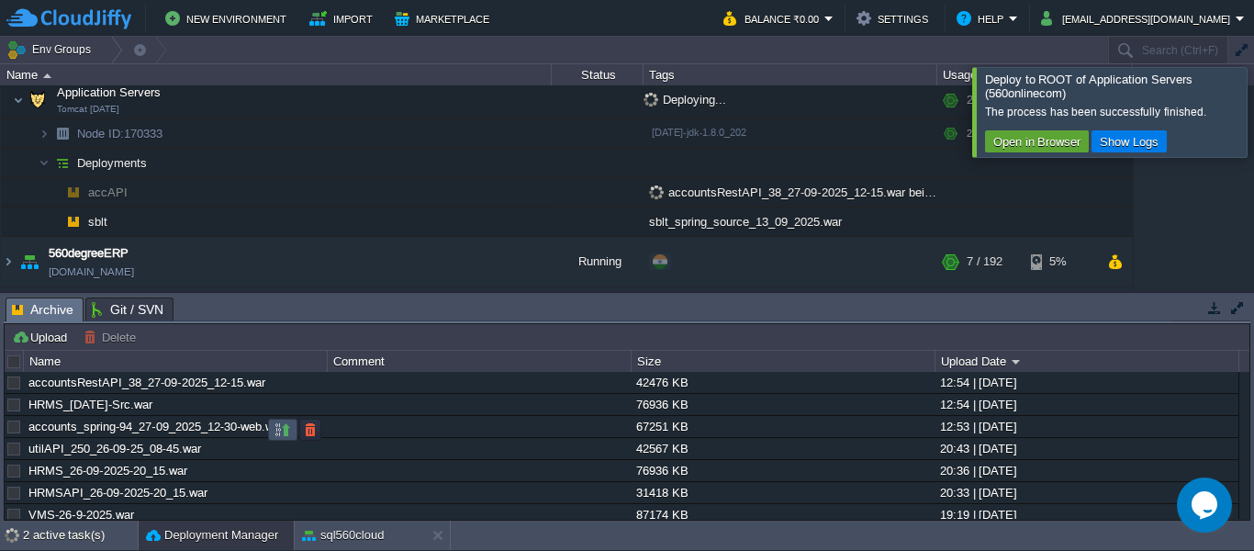
click at [286, 425] on button "button" at bounding box center [283, 429] width 17 height 17
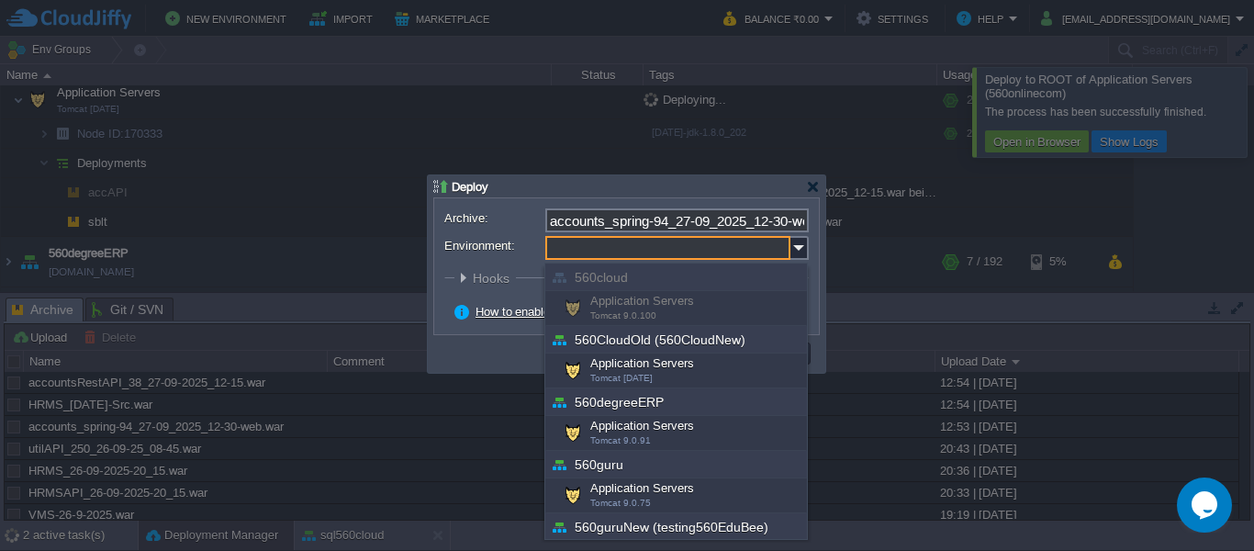
click at [594, 250] on input "Environment:" at bounding box center [667, 248] width 245 height 24
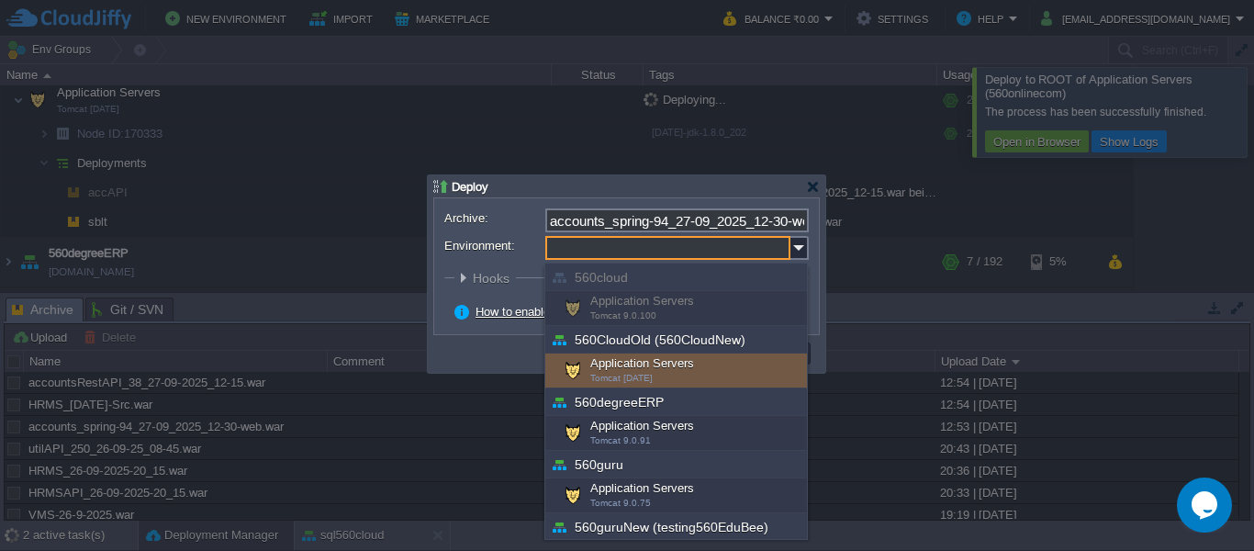
click at [618, 365] on div "Application Servers Tomcat [DATE]" at bounding box center [676, 371] width 262 height 35
type input "Application Servers (560CloudOld (560CloudNew))"
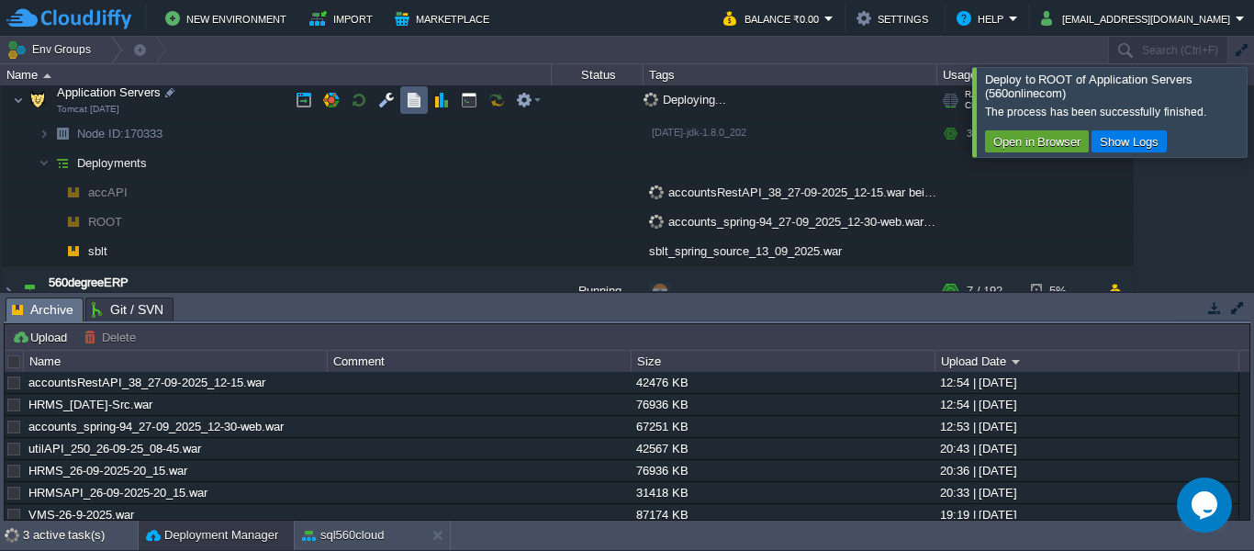
click at [405, 104] on td at bounding box center [414, 100] width 28 height 28
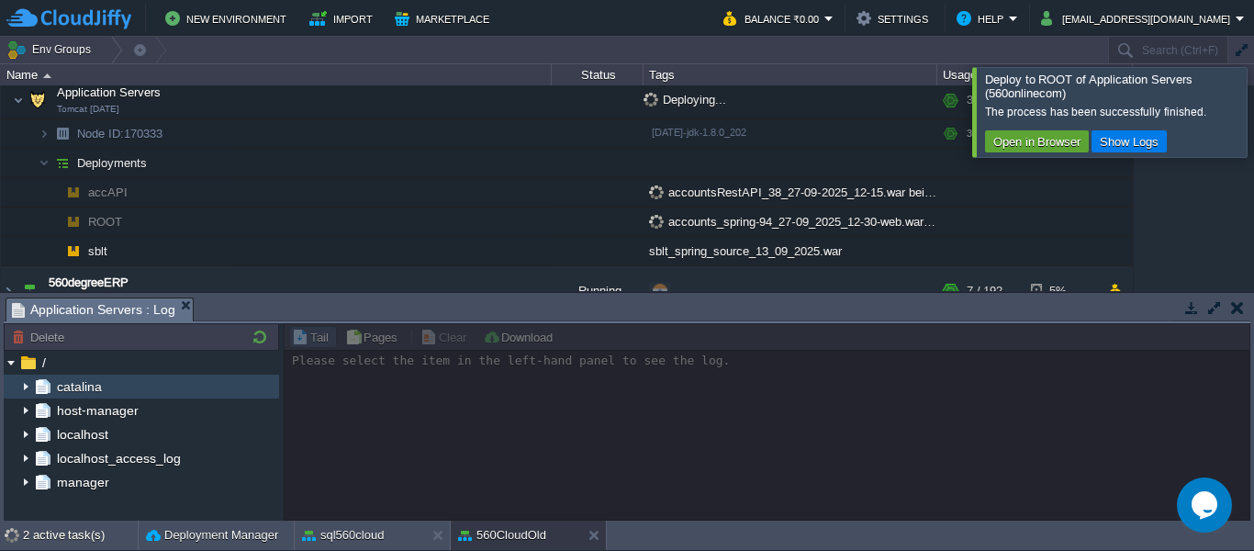
click at [18, 383] on img at bounding box center [25, 387] width 15 height 24
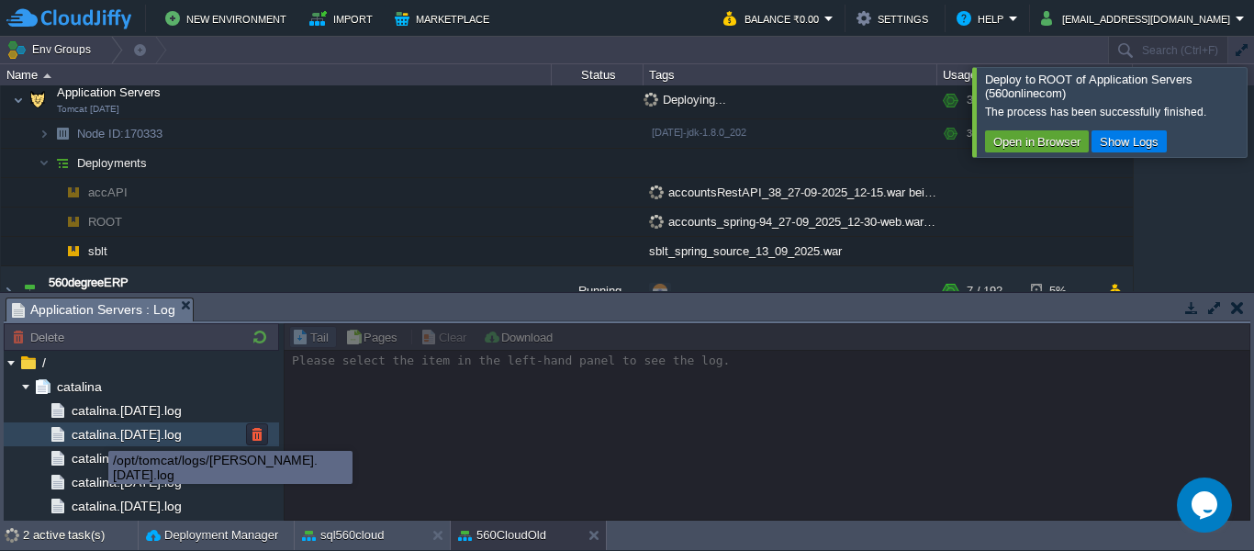
scroll to position [3412, 0]
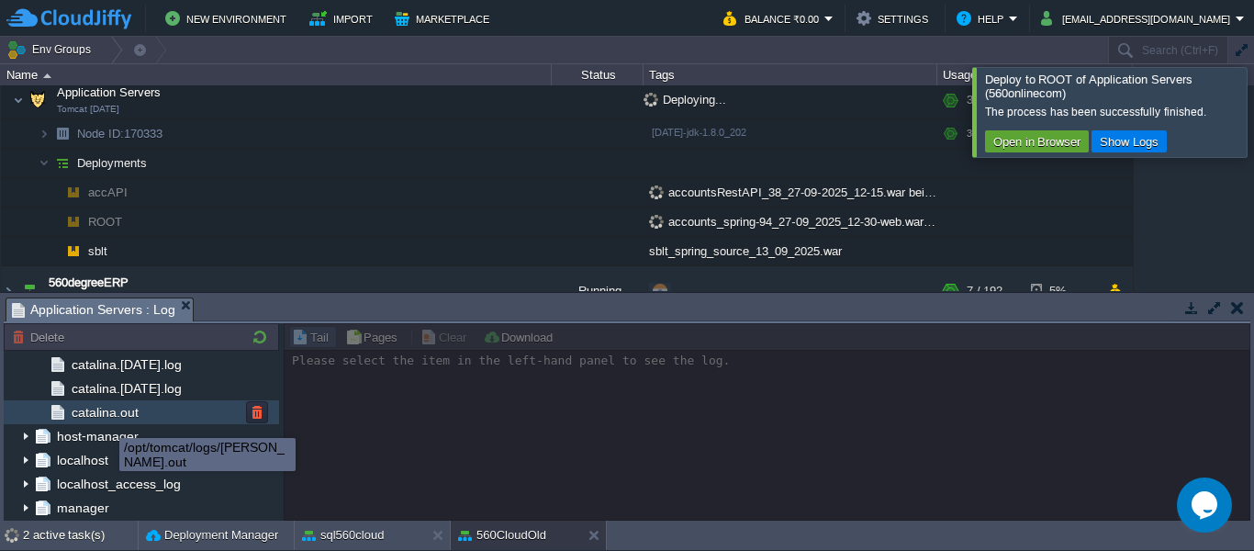
click at [128, 406] on span "catalina.out" at bounding box center [104, 412] width 73 height 17
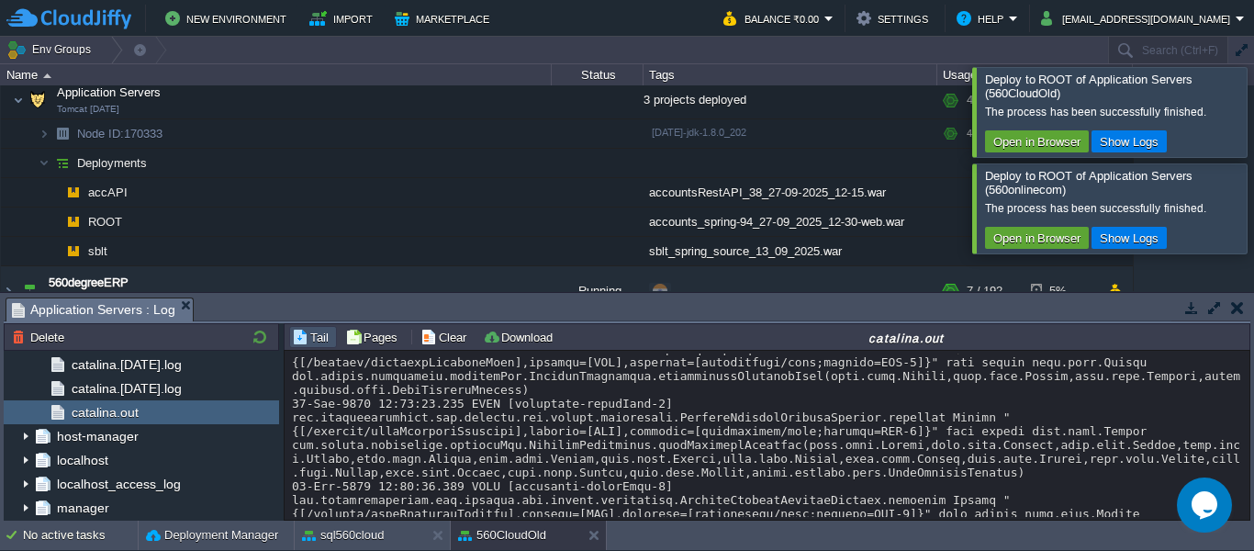
scroll to position [38441, 0]
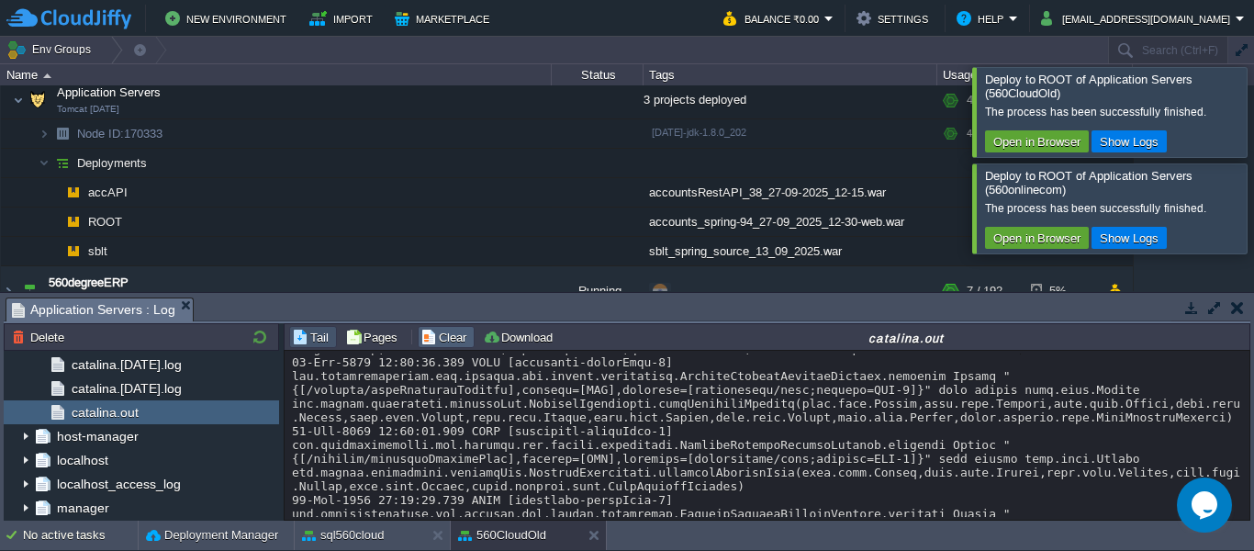
click at [446, 343] on button "Clear" at bounding box center [446, 337] width 51 height 17
click at [447, 331] on button "Clear" at bounding box center [446, 337] width 51 height 17
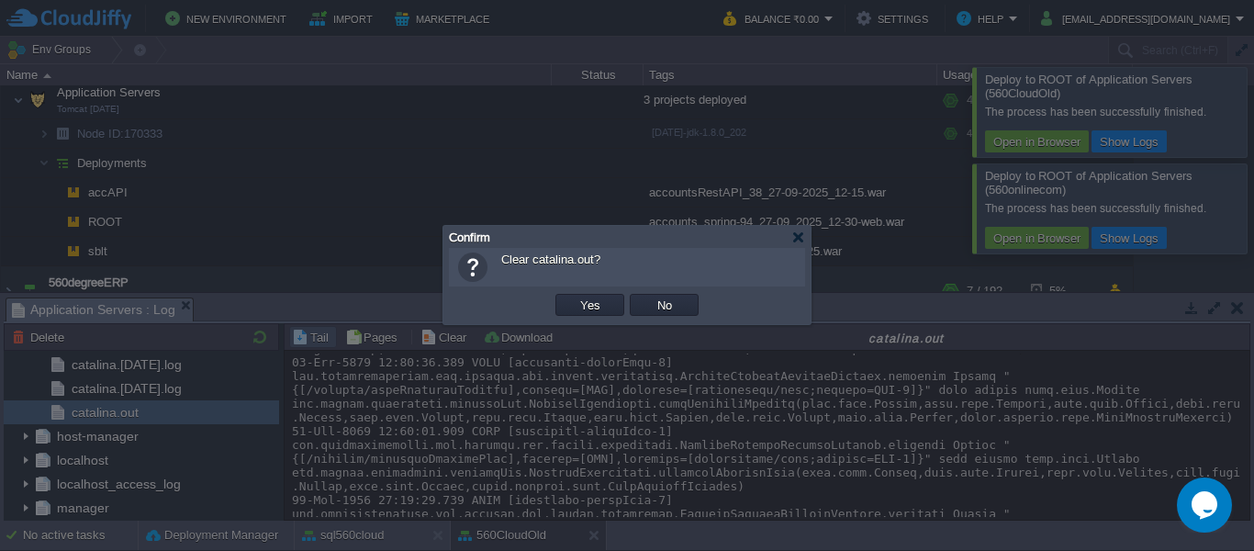
click at [575, 297] on button "Yes" at bounding box center [590, 305] width 31 height 17
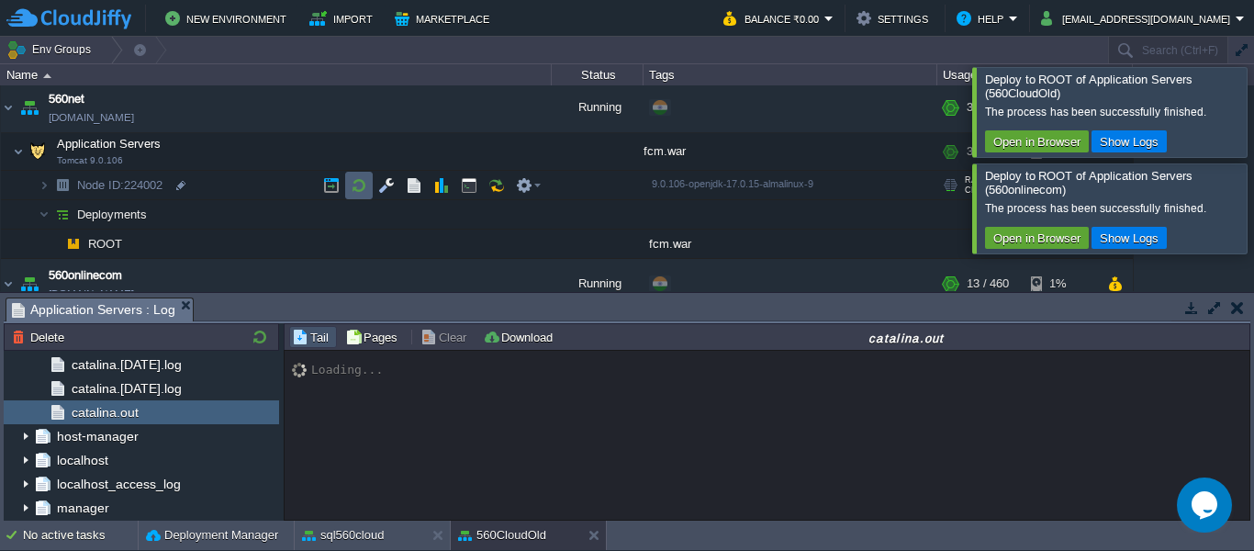
scroll to position [551, 0]
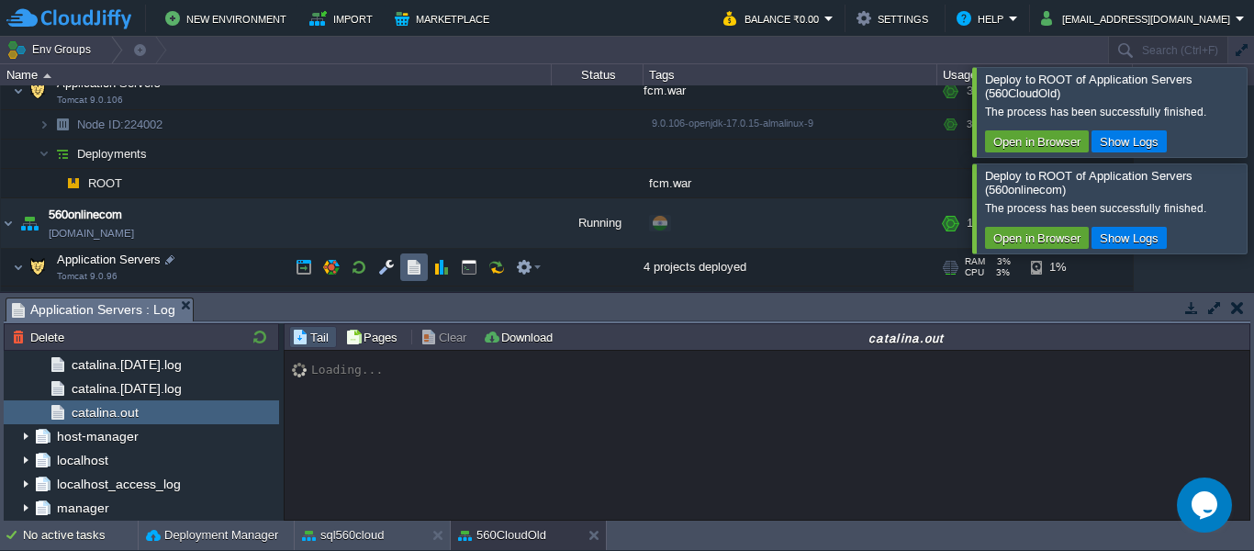
click at [407, 270] on button "button" at bounding box center [414, 267] width 17 height 17
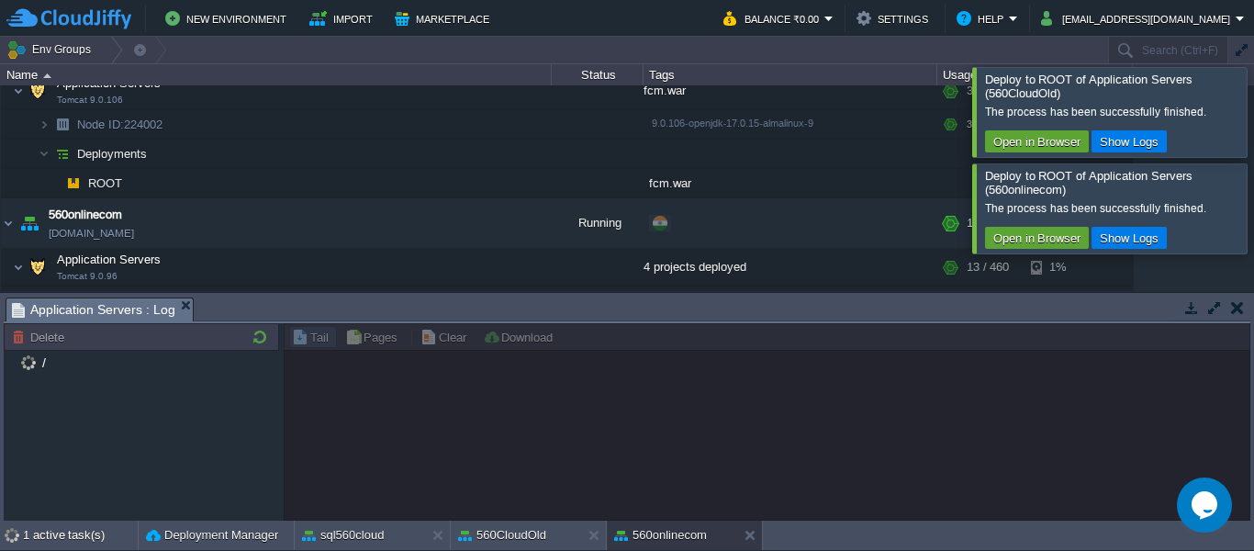
drag, startPoint x: 273, startPoint y: 457, endPoint x: 102, endPoint y: 391, distance: 183.1
click at [102, 391] on div "/" at bounding box center [141, 435] width 275 height 171
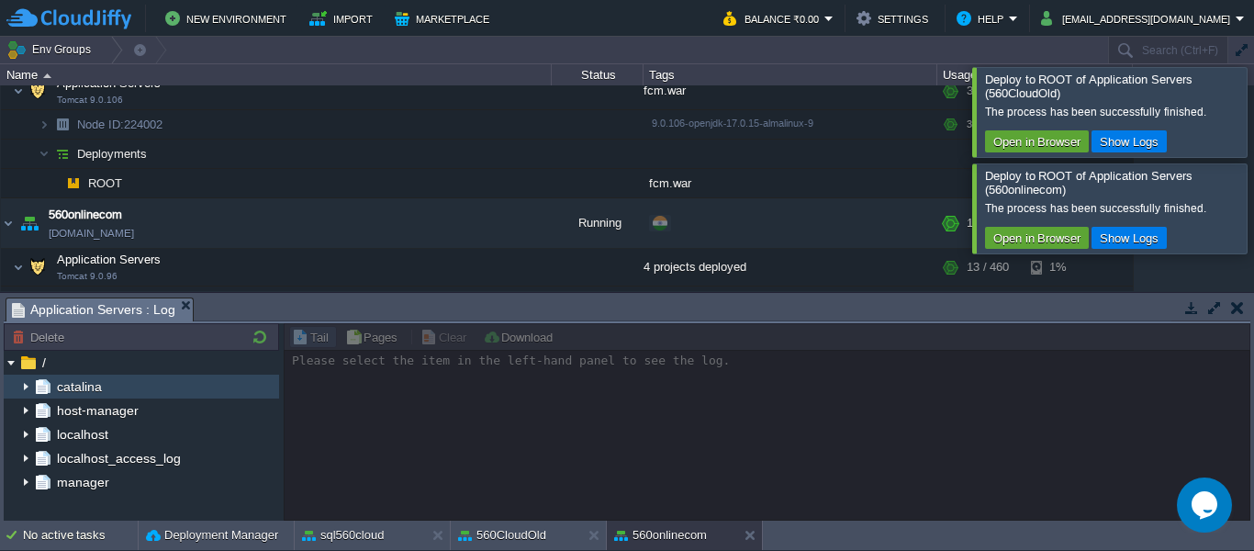
click at [26, 388] on img at bounding box center [25, 387] width 15 height 24
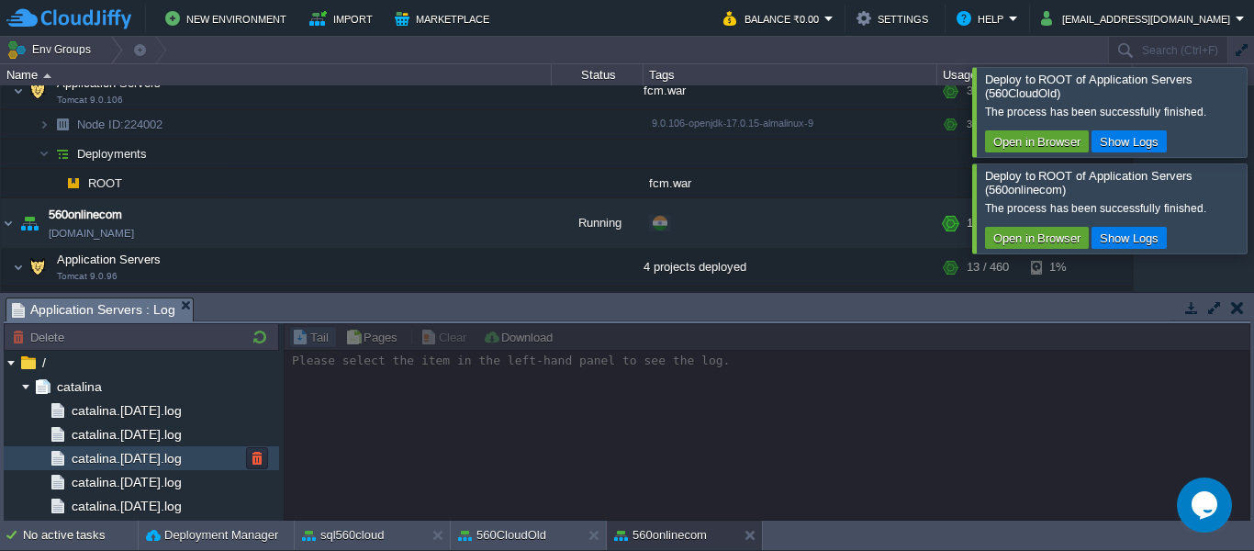
scroll to position [2171, 0]
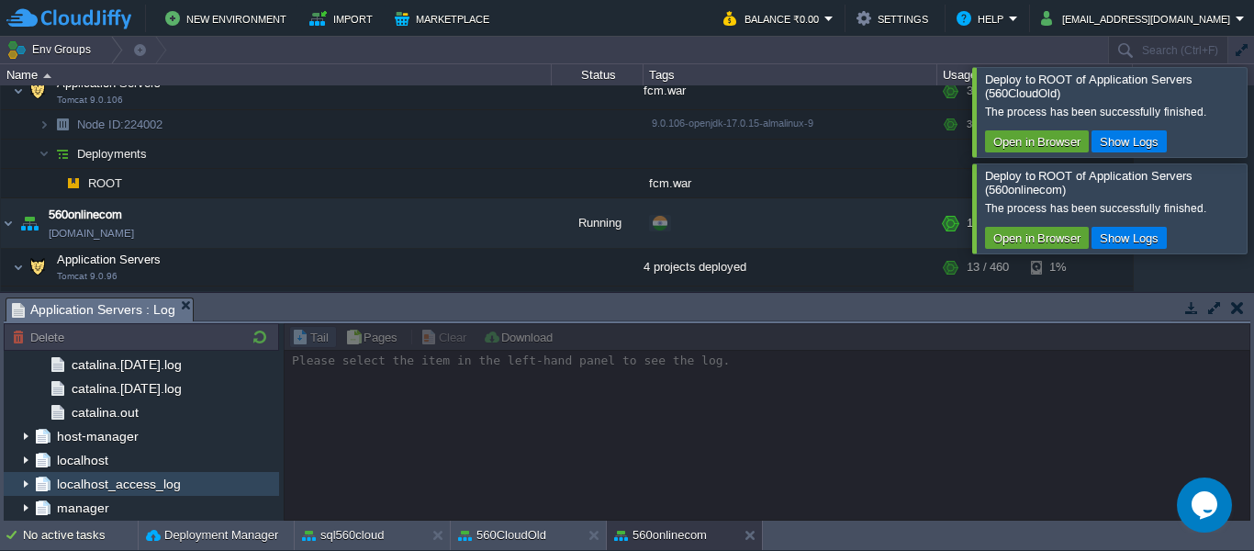
drag, startPoint x: 234, startPoint y: 482, endPoint x: 242, endPoint y: 533, distance: 51.0
click at [242, 533] on body "New Environment Import Marketplace Bonus ₹0.00 Upgrade Account Balance ₹0.00 Se…" at bounding box center [627, 275] width 1254 height 551
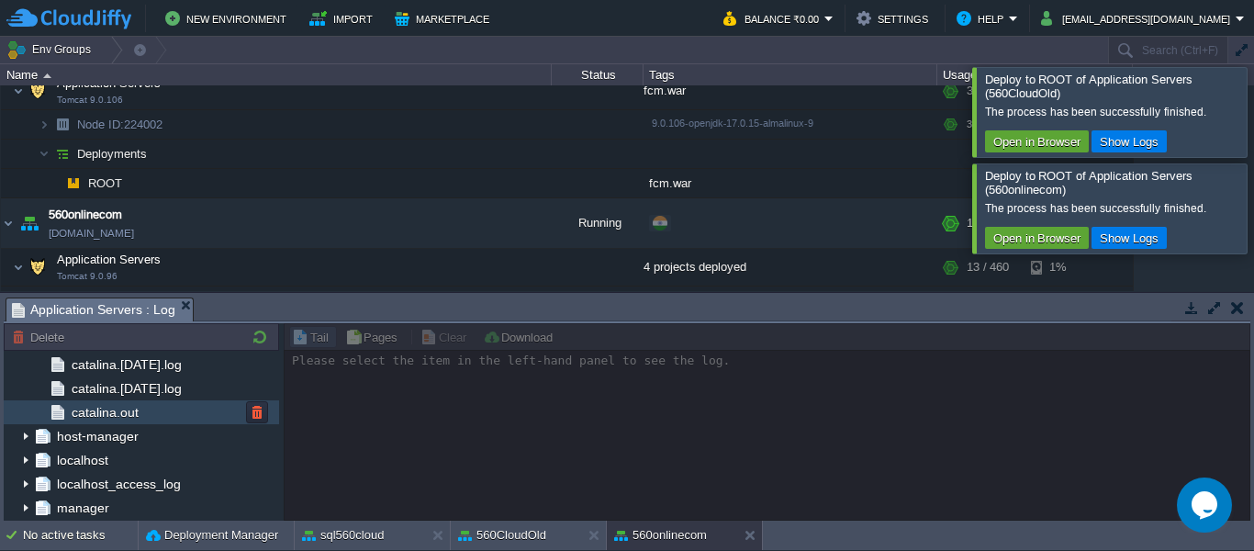
click at [171, 403] on div "catalina.out" at bounding box center [141, 412] width 275 height 24
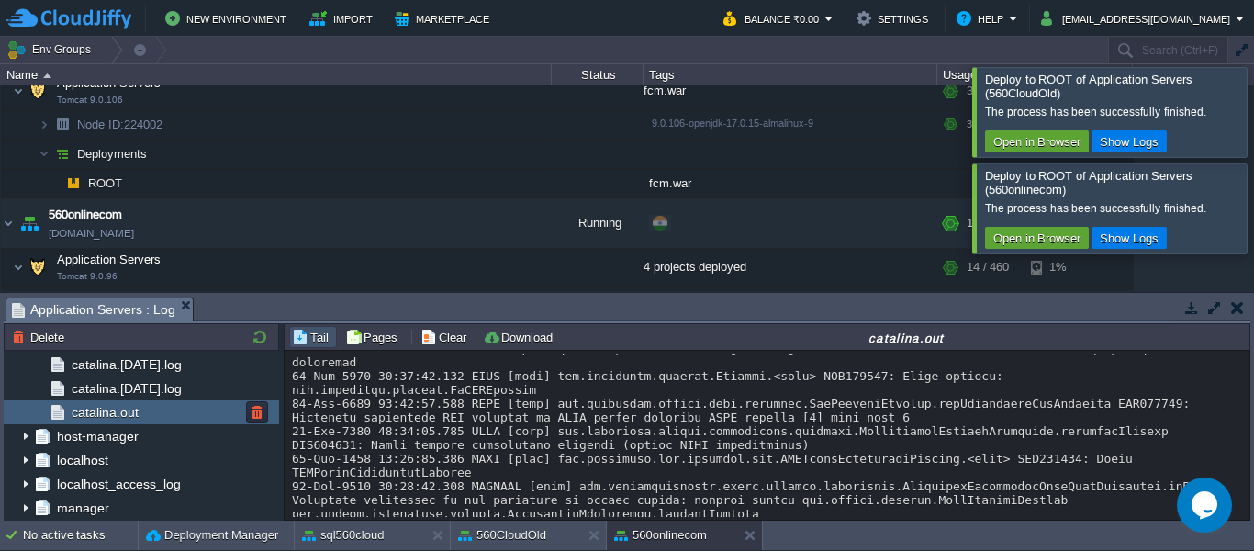
scroll to position [39006, 0]
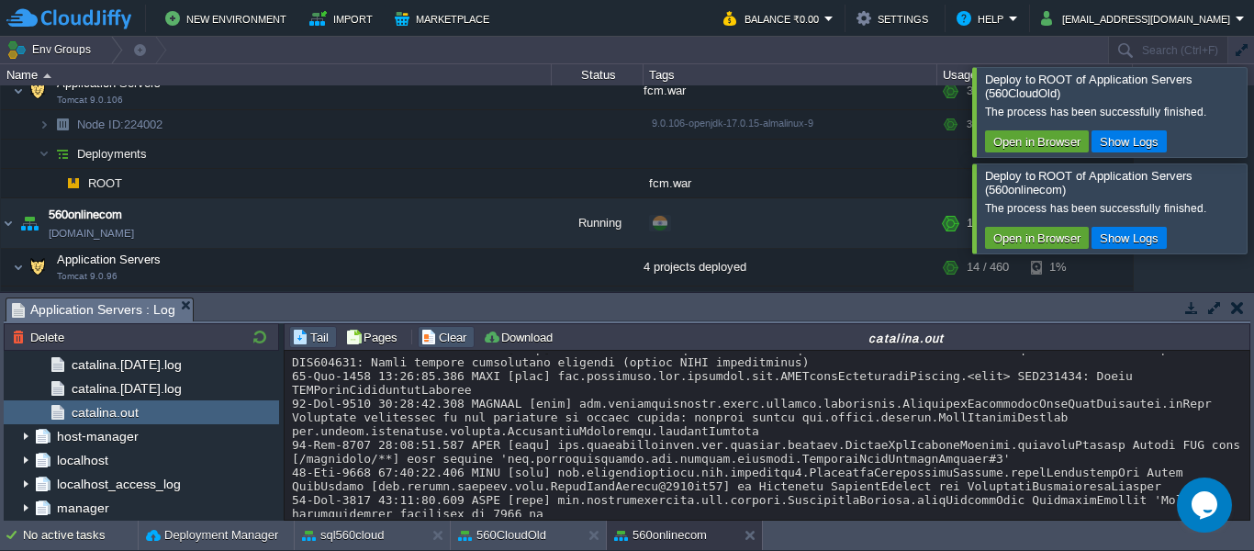
click at [456, 342] on button "Clear" at bounding box center [446, 337] width 51 height 17
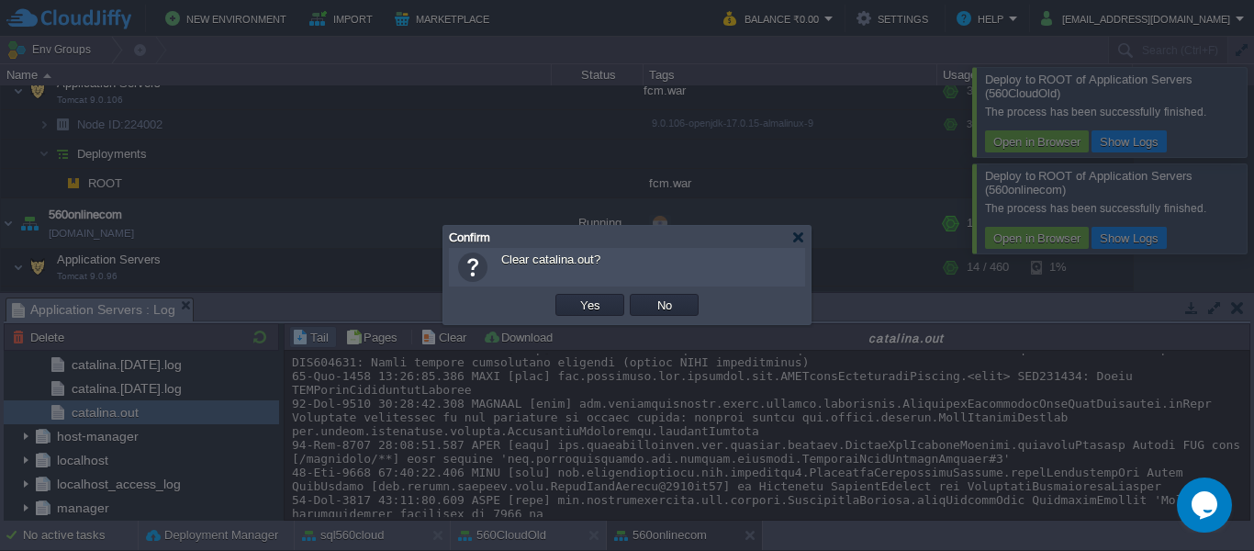
click at [575, 297] on button "Yes" at bounding box center [590, 305] width 31 height 17
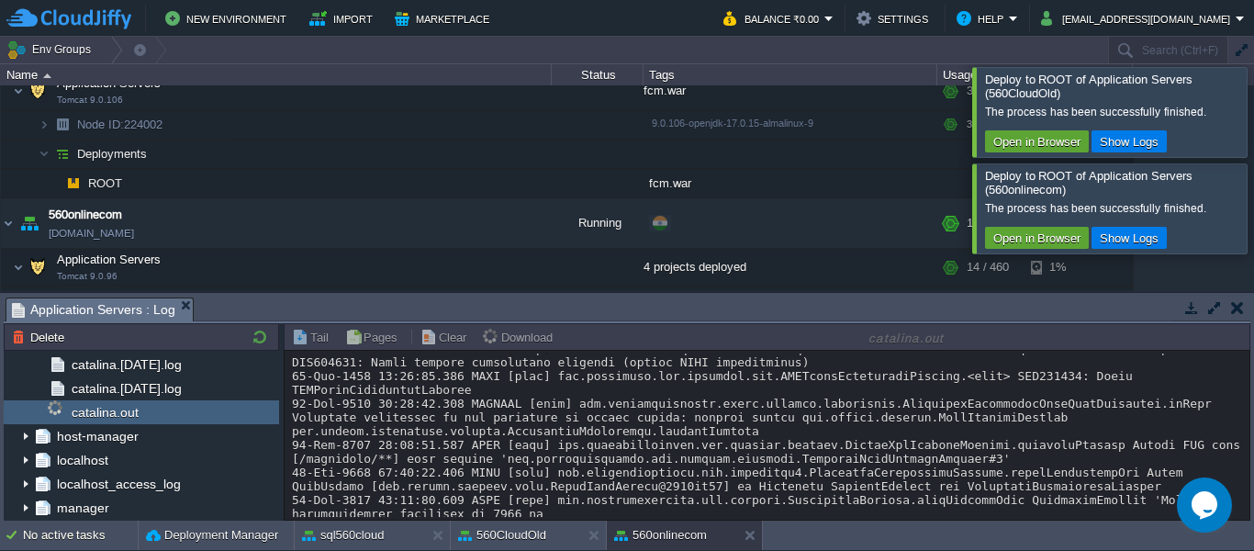
scroll to position [0, 0]
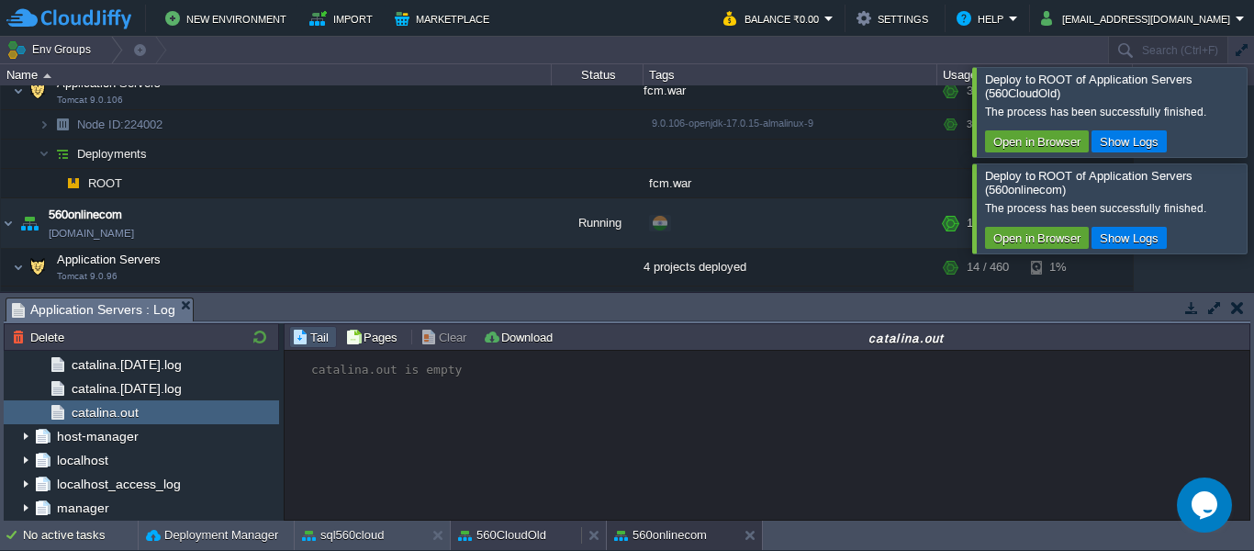
click at [476, 523] on div "560CloudOld" at bounding box center [516, 535] width 130 height 29
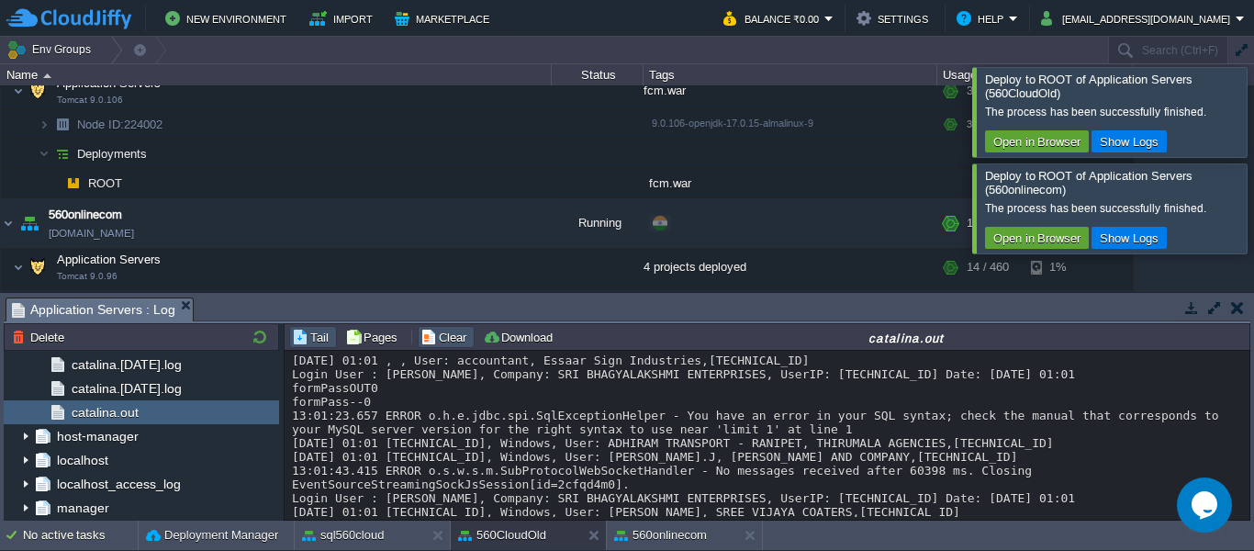
click at [451, 337] on button "Clear" at bounding box center [446, 337] width 51 height 17
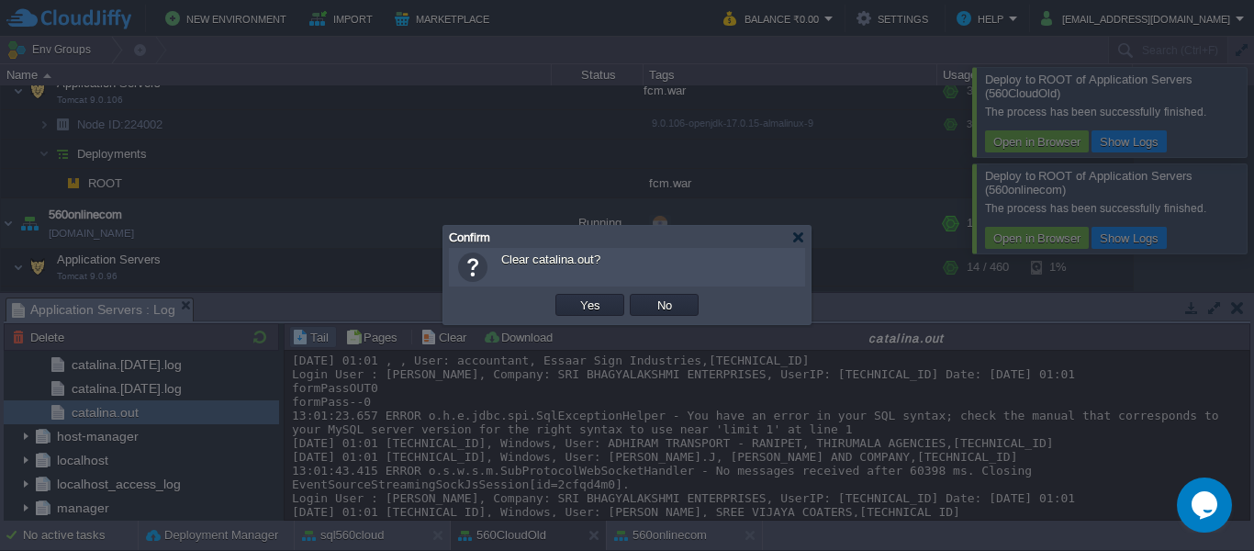
click at [575, 297] on button "Yes" at bounding box center [590, 305] width 31 height 17
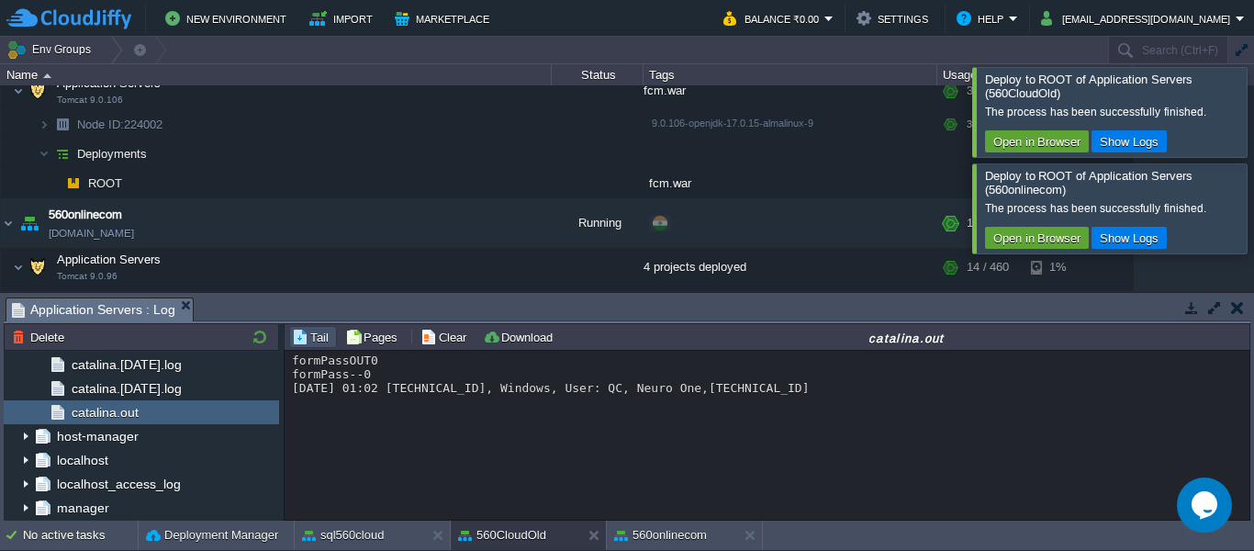
click at [1253, 83] on div at bounding box center [1276, 111] width 0 height 89
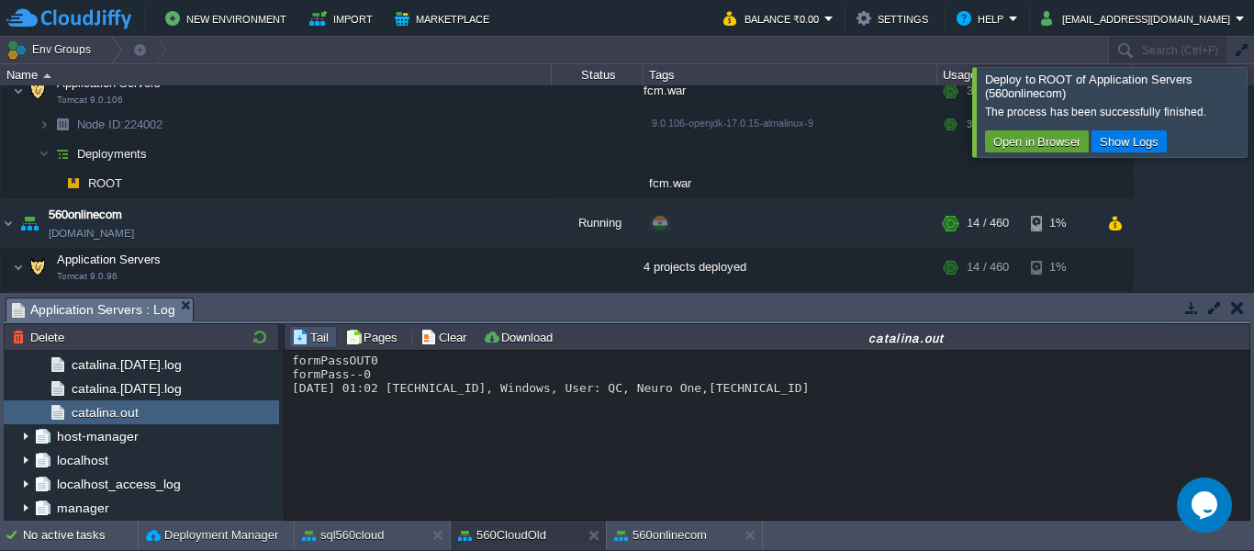
click at [1253, 83] on div at bounding box center [1276, 111] width 0 height 89
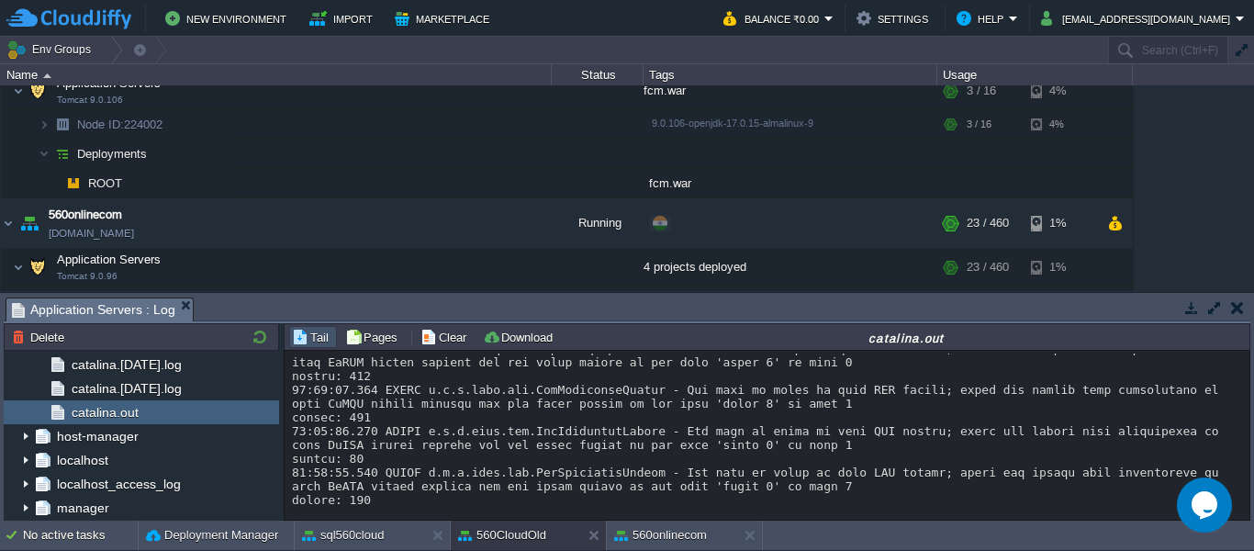
scroll to position [2381, 0]
